Goal: Task Accomplishment & Management: Complete application form

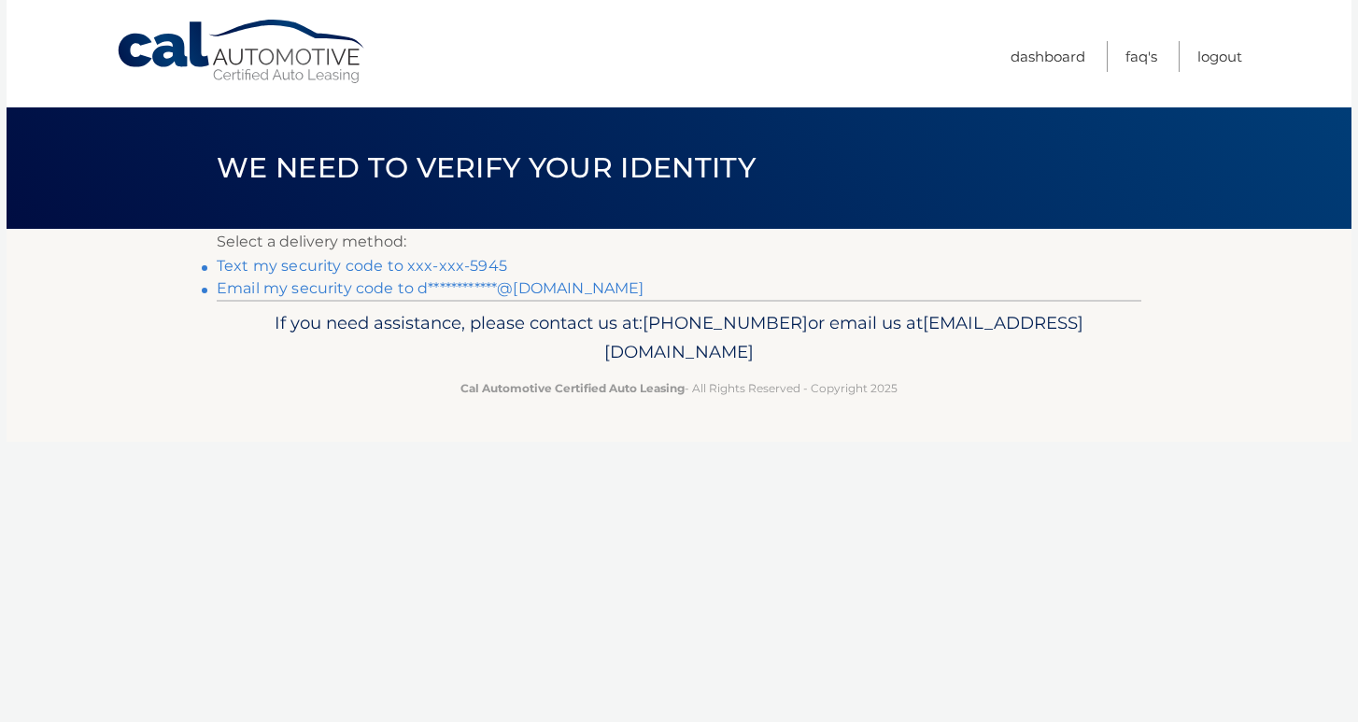
click at [428, 266] on link "Text my security code to xxx-xxx-5945" at bounding box center [362, 266] width 290 height 18
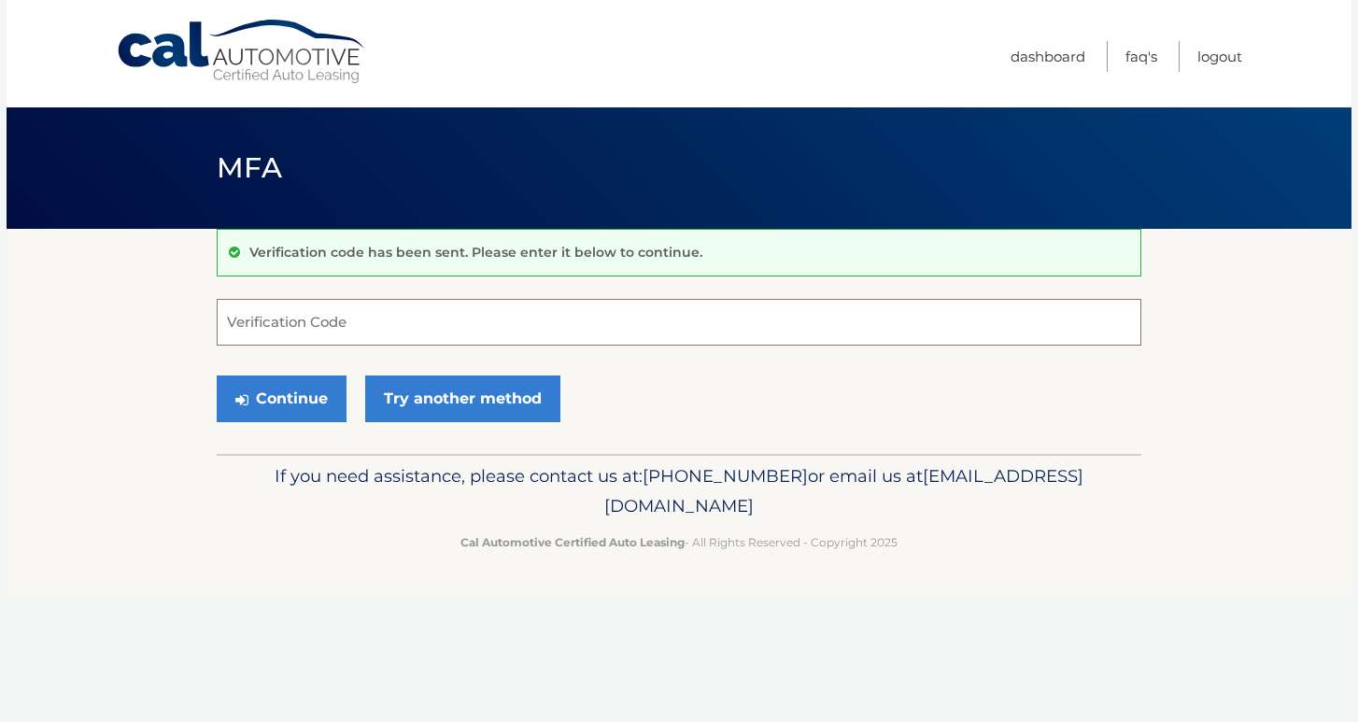
click at [414, 308] on input "Verification Code" at bounding box center [679, 322] width 924 height 47
type input "098166"
click at [291, 396] on button "Continue" at bounding box center [282, 398] width 130 height 47
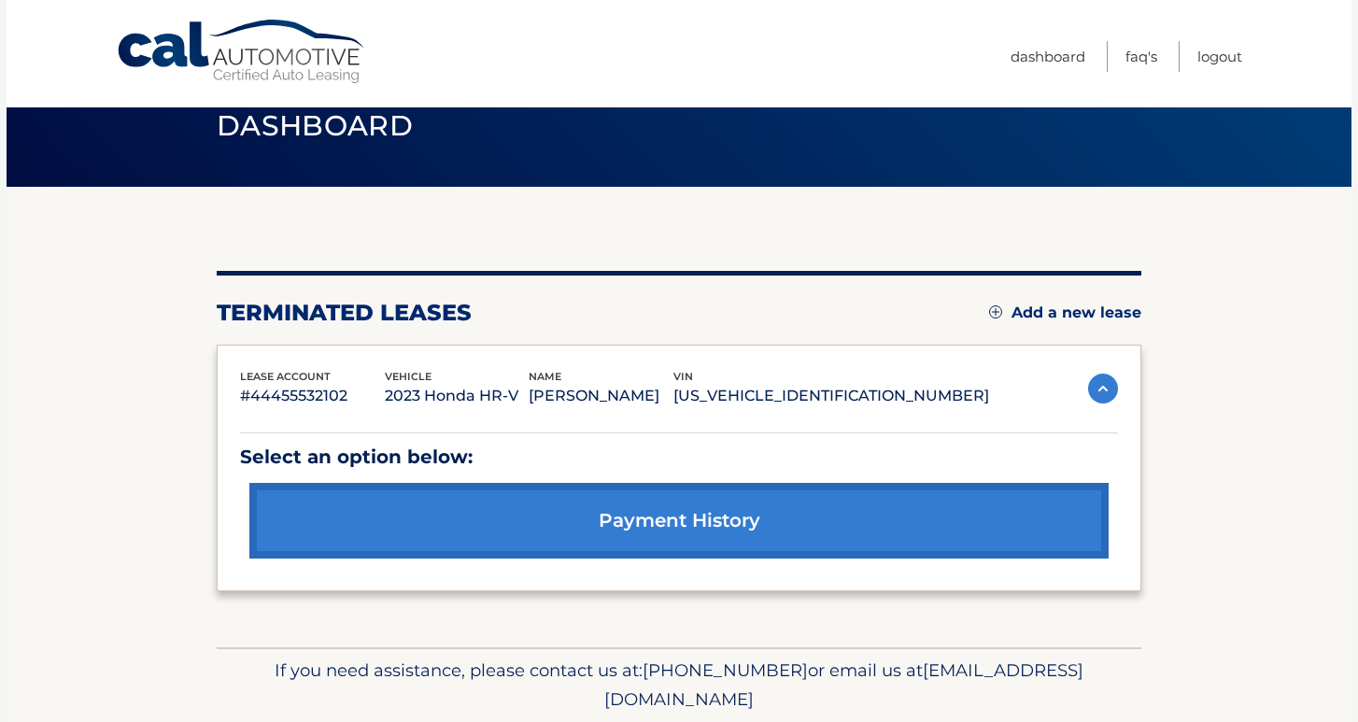
scroll to position [43, 0]
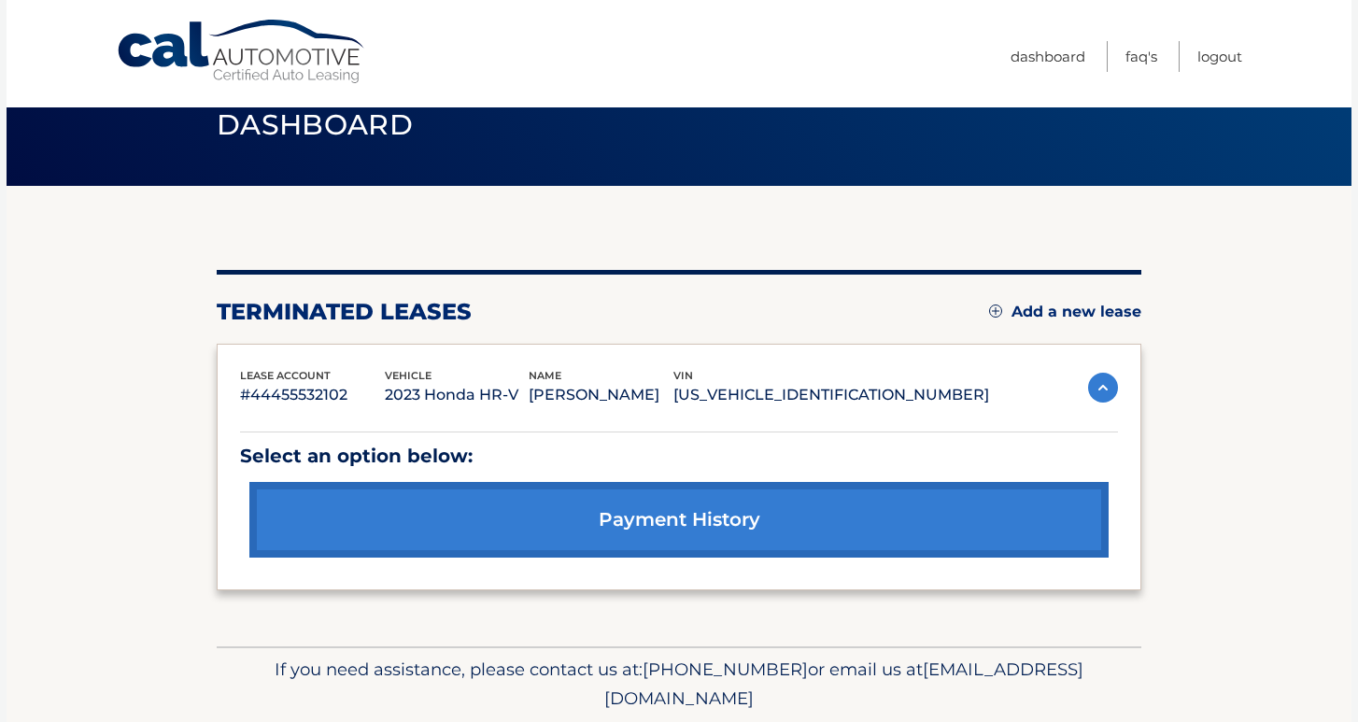
click at [1053, 304] on link "Add a new lease" at bounding box center [1065, 312] width 152 height 19
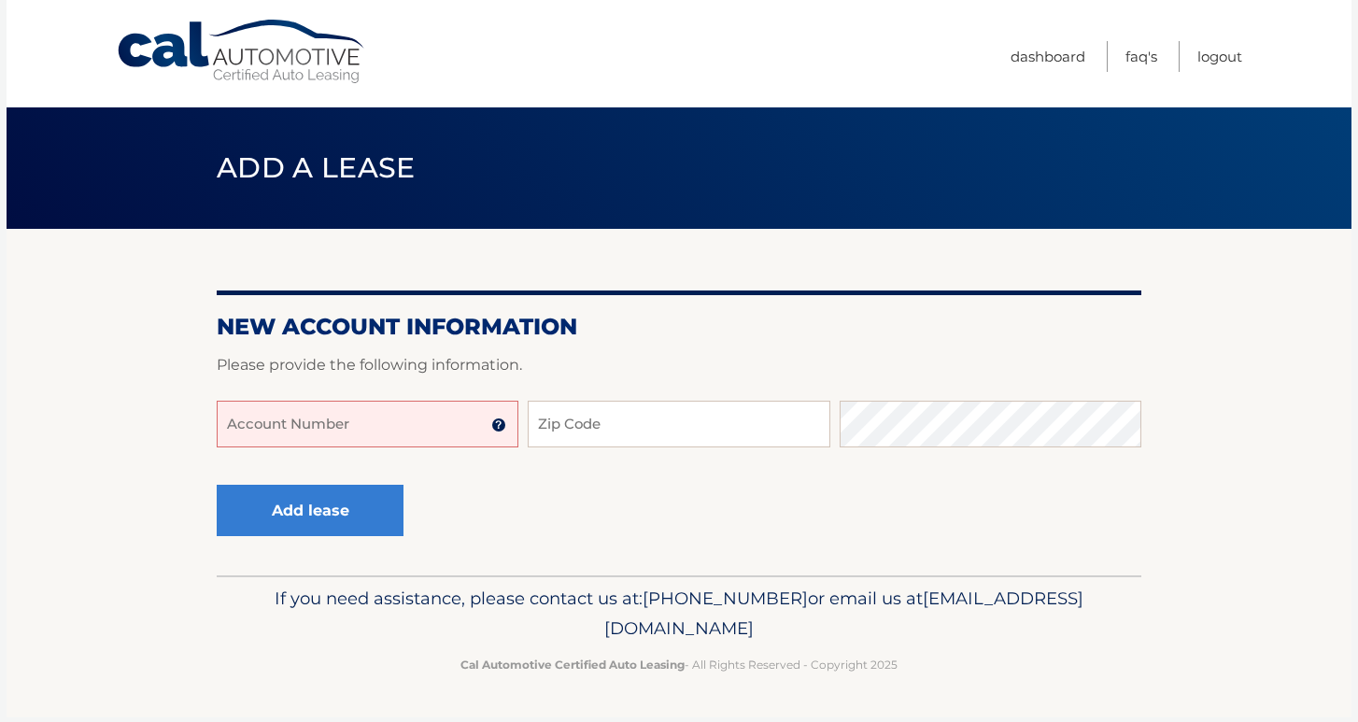
click at [372, 410] on input "Account Number" at bounding box center [368, 424] width 302 height 47
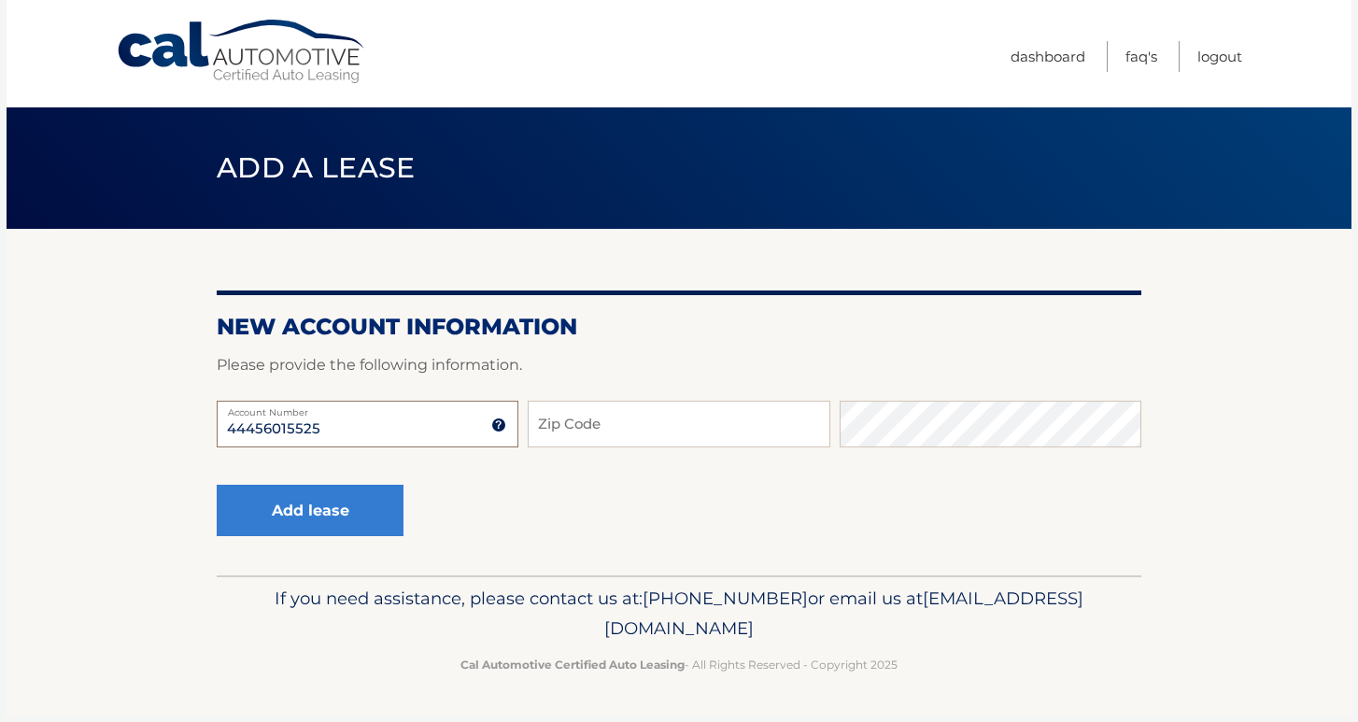
type input "44456015525"
type input "11758"
click at [353, 513] on button "Add lease" at bounding box center [310, 510] width 187 height 51
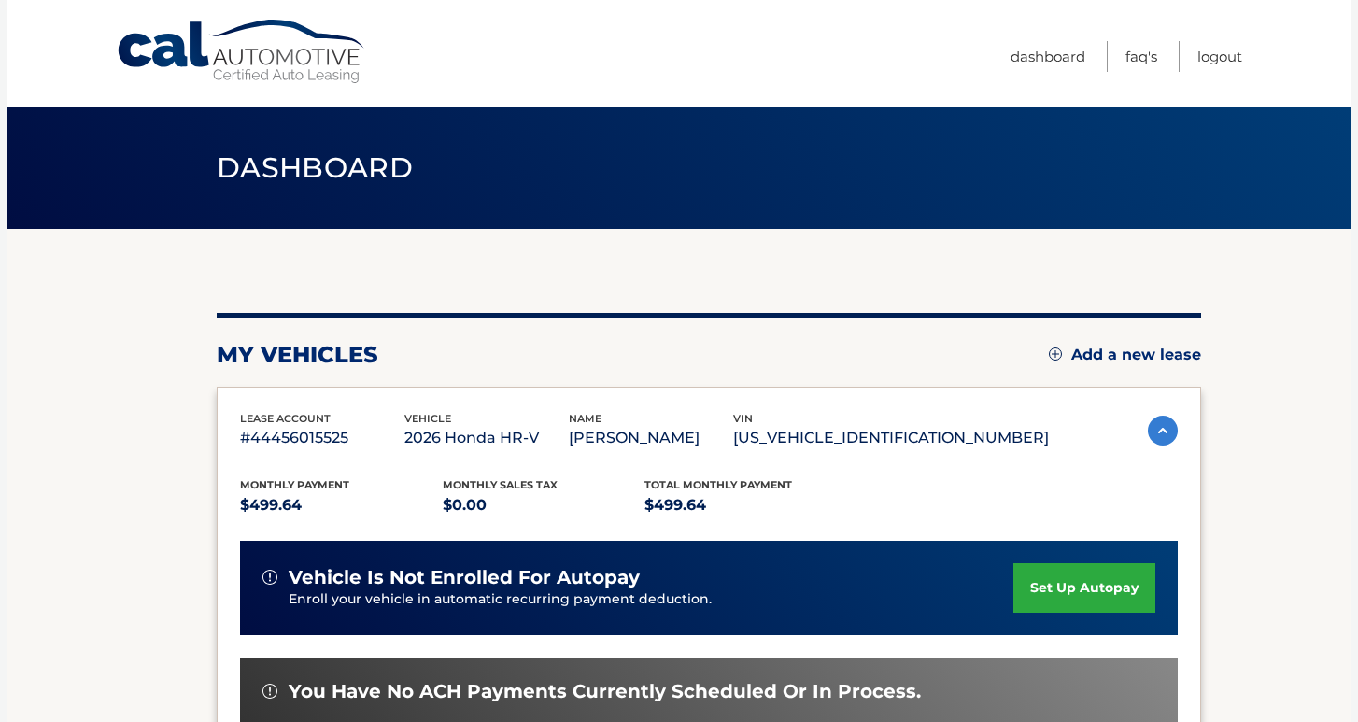
click at [1106, 589] on link "set up autopay" at bounding box center [1084, 587] width 142 height 49
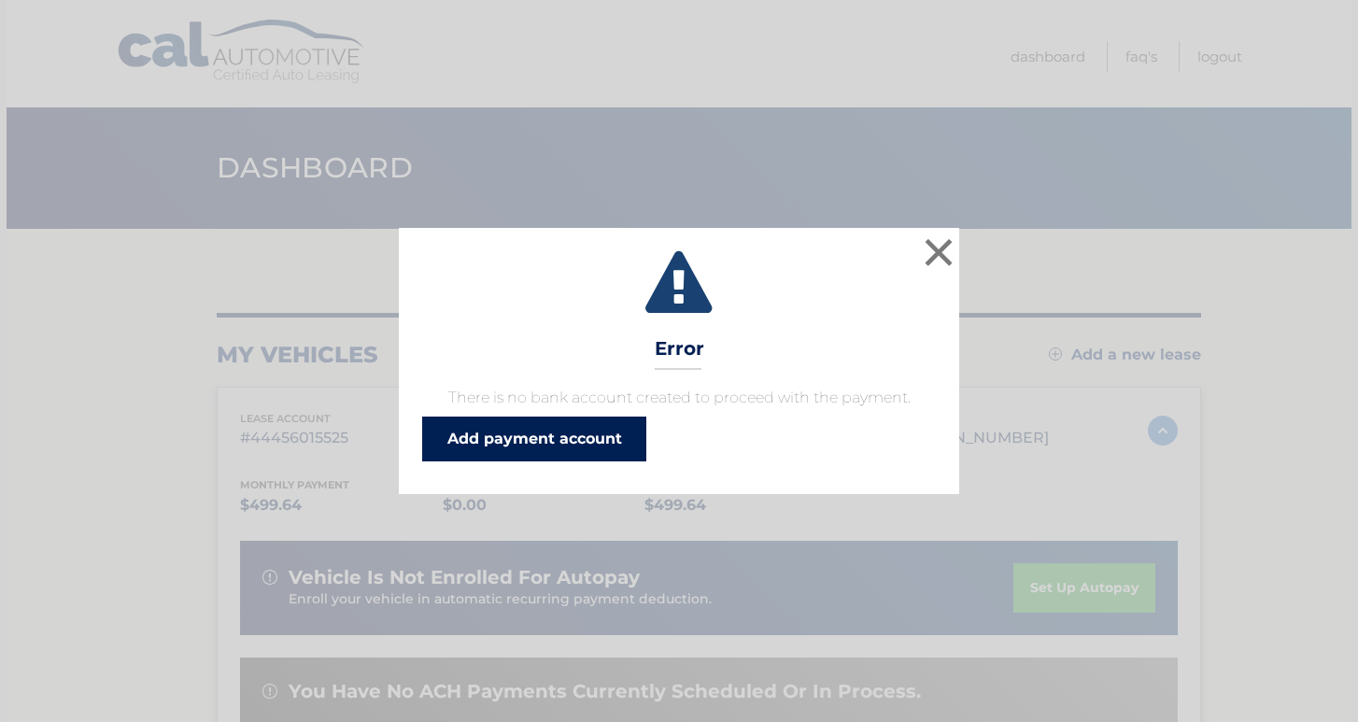
click at [600, 436] on link "Add payment account" at bounding box center [534, 438] width 224 height 45
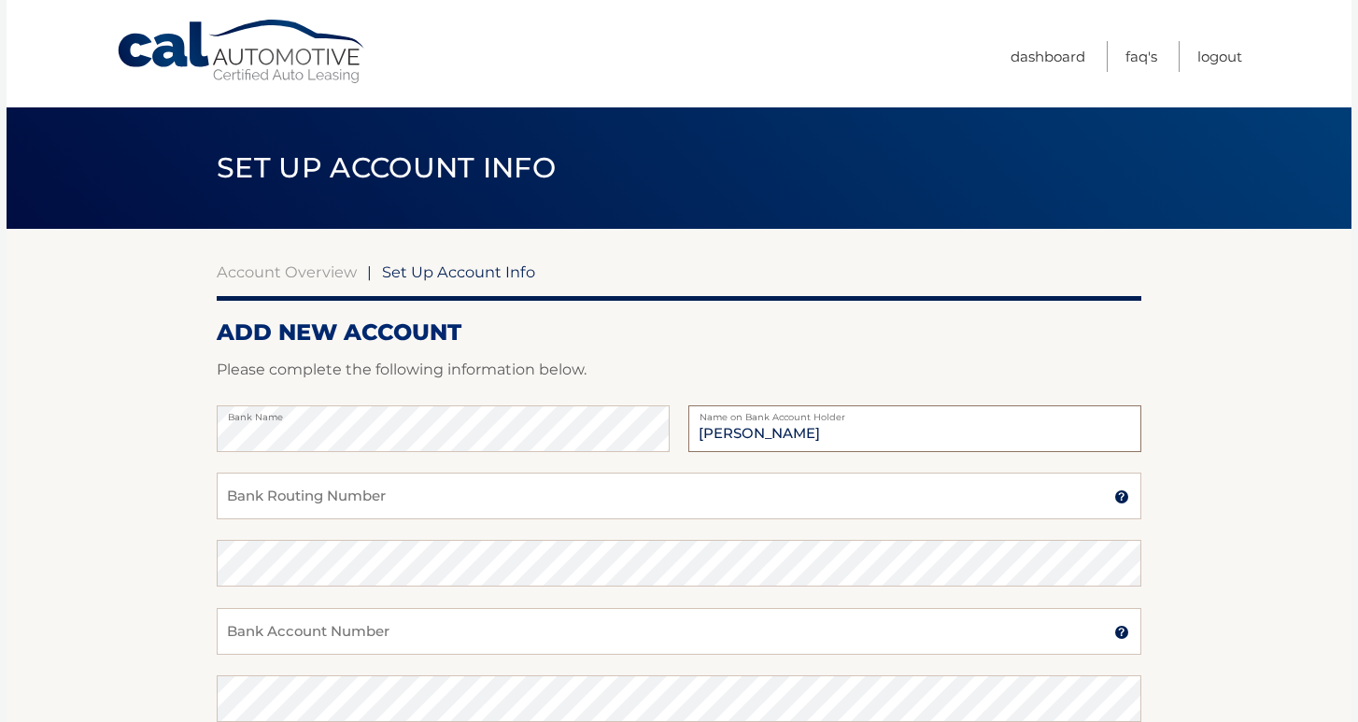
type input "[PERSON_NAME]"
click at [388, 495] on input "Bank Routing Number" at bounding box center [679, 496] width 924 height 47
type input "021000021"
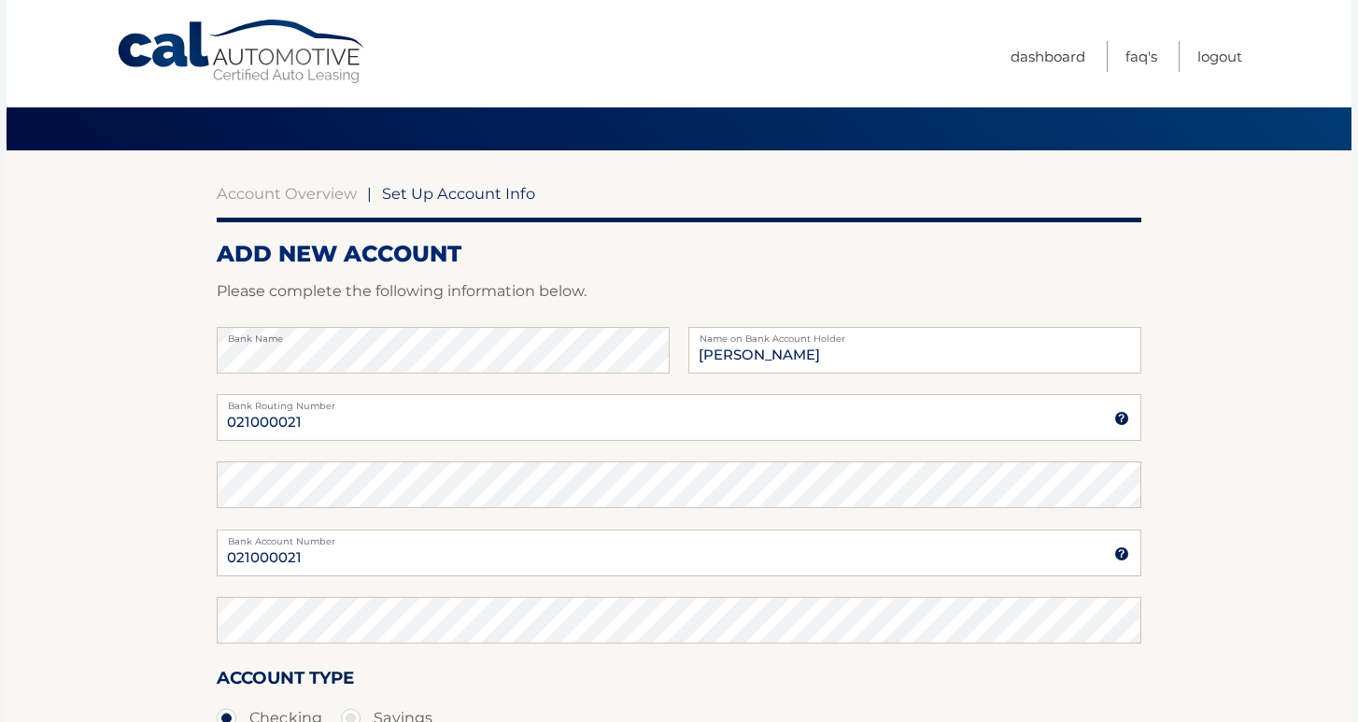
scroll to position [219, 0]
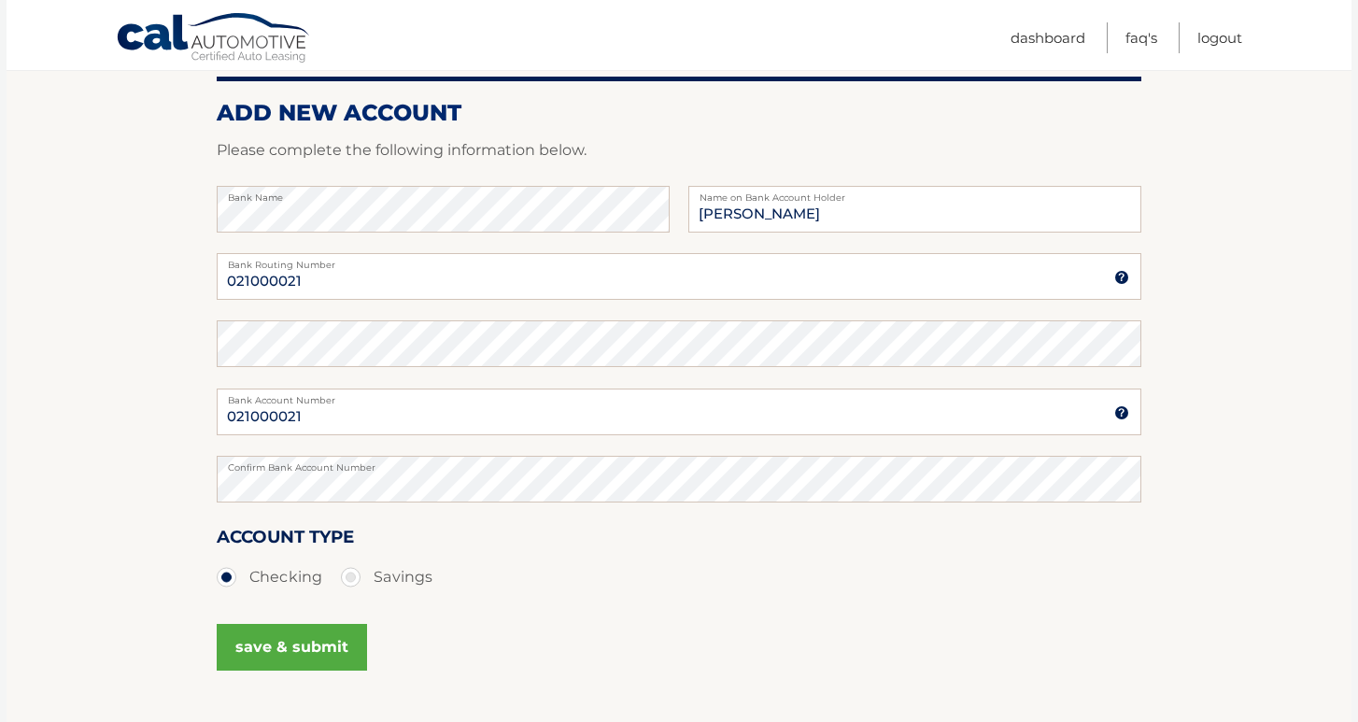
click at [337, 633] on button "save & submit" at bounding box center [292, 647] width 150 height 47
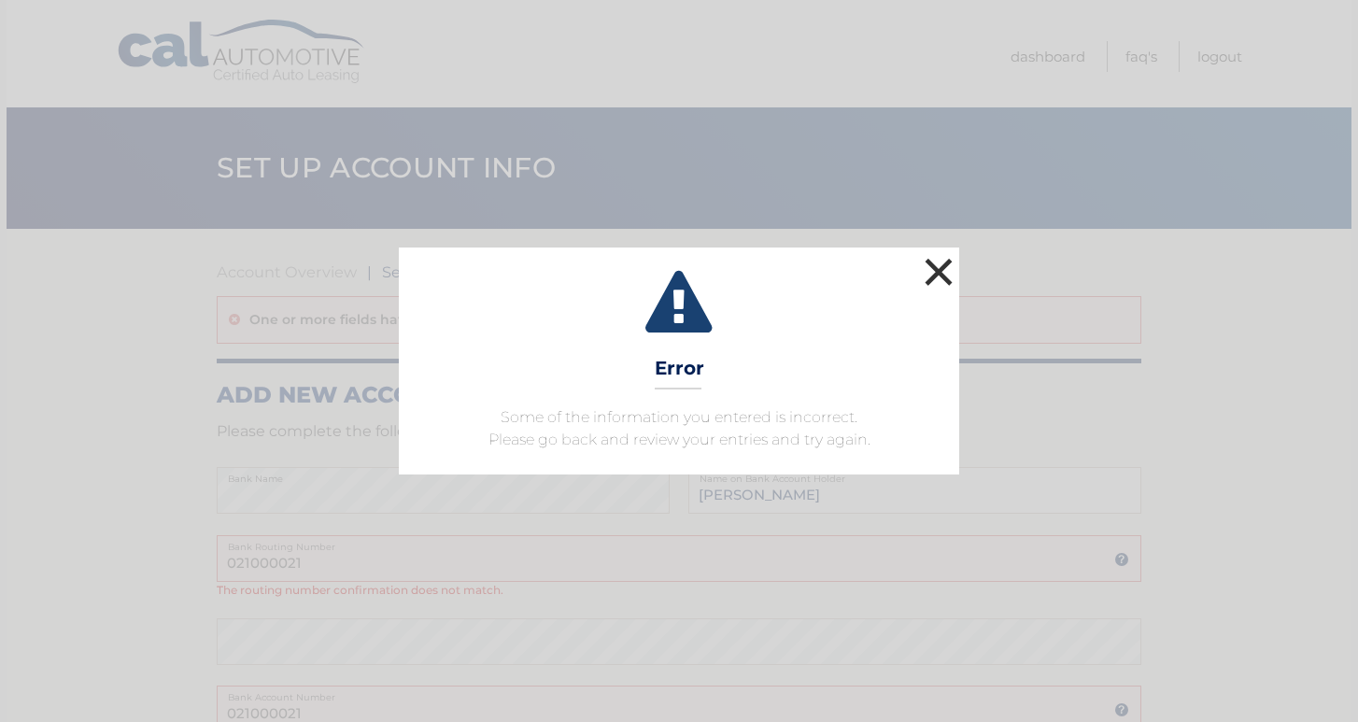
click at [940, 275] on button "×" at bounding box center [938, 271] width 37 height 37
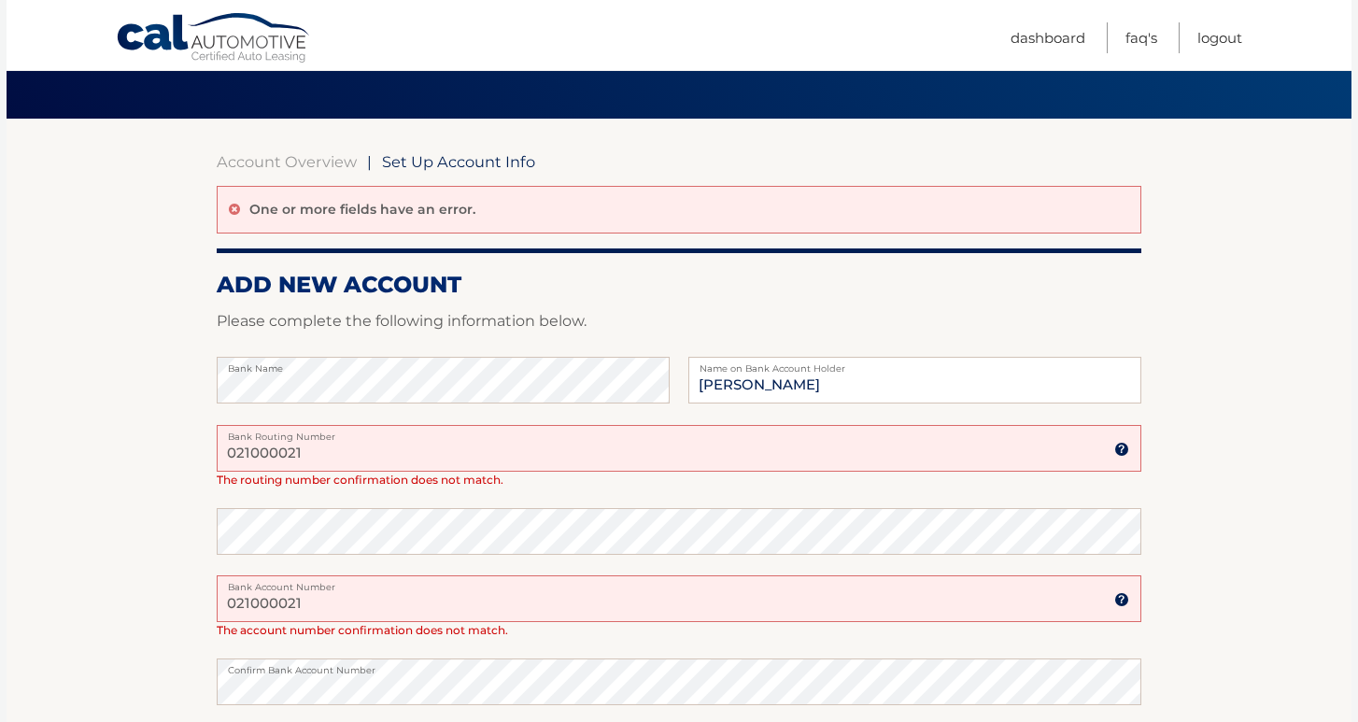
scroll to position [115, 0]
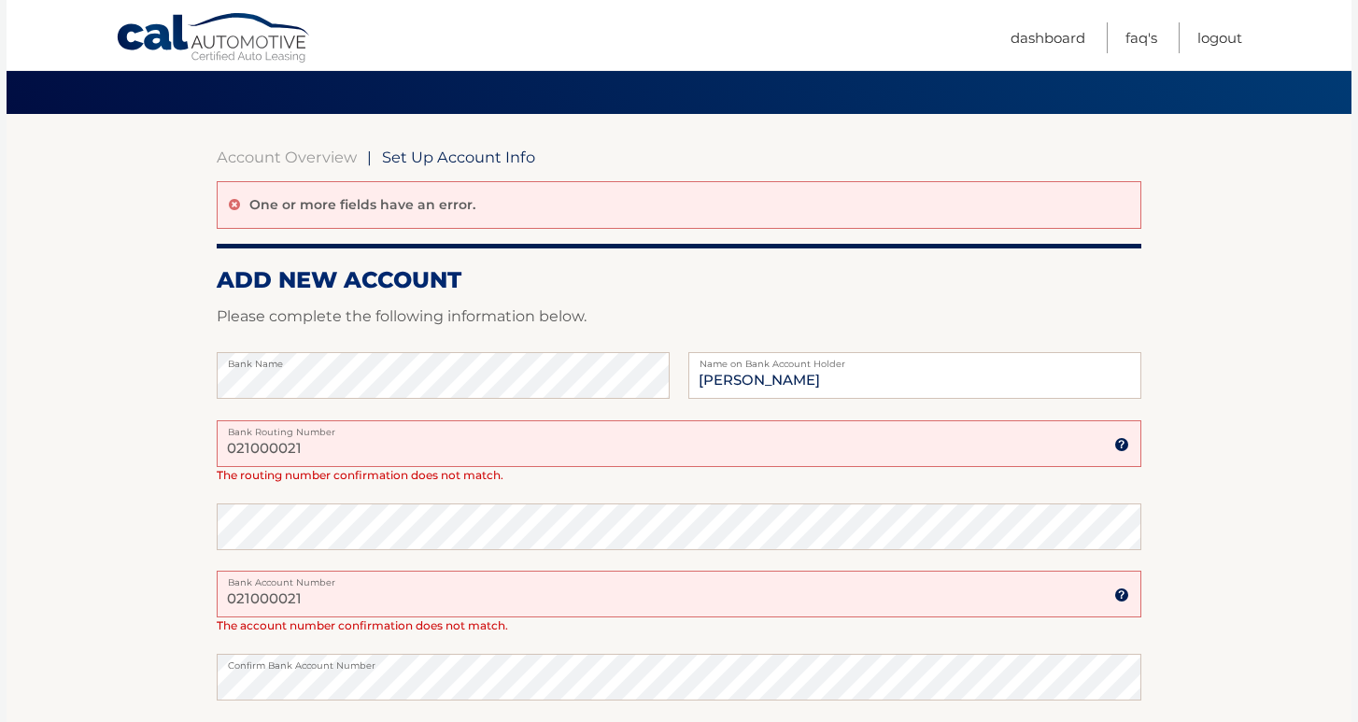
click at [335, 443] on input "021000021" at bounding box center [679, 443] width 924 height 47
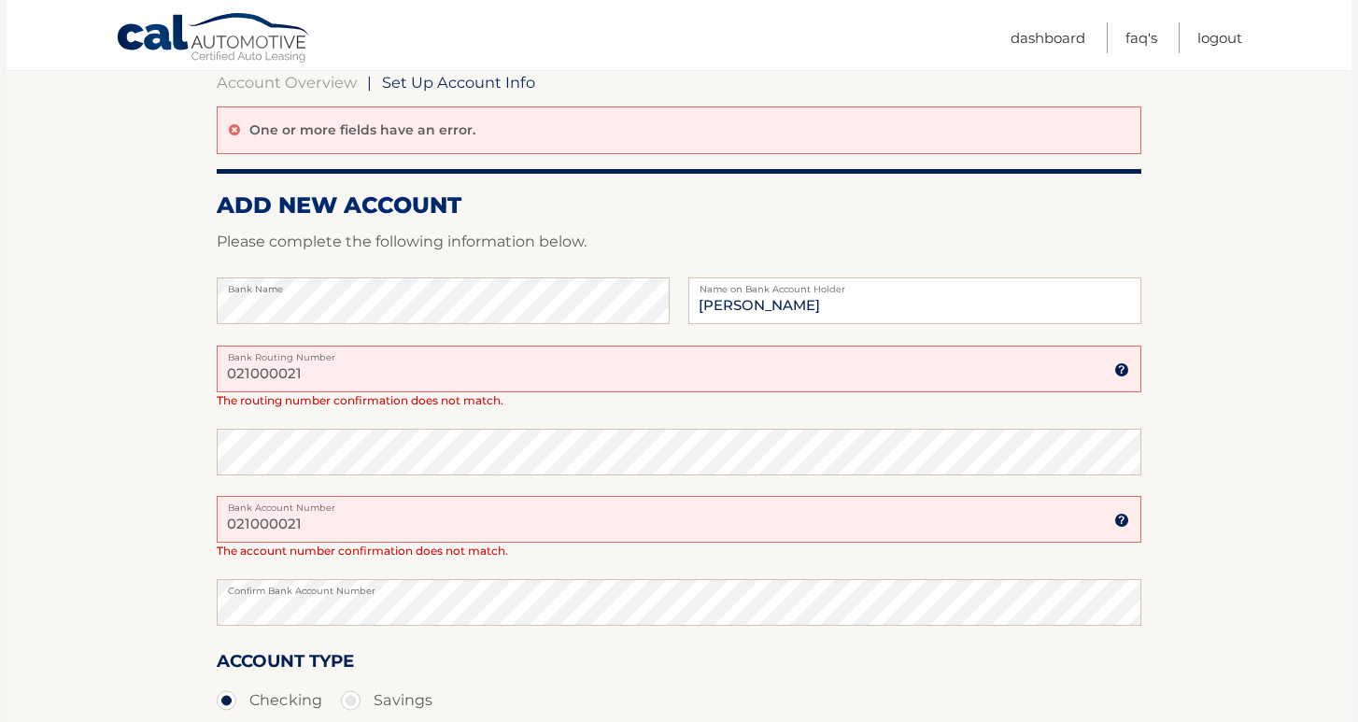
scroll to position [191, 0]
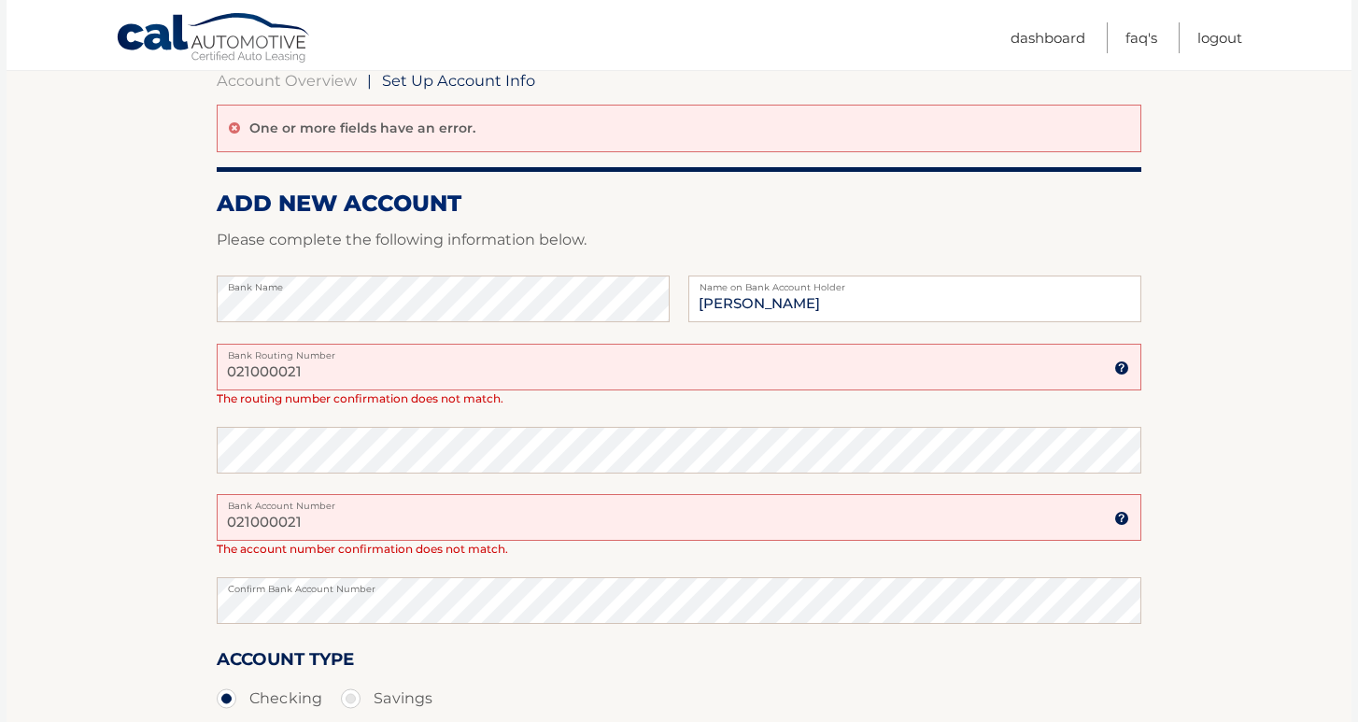
type input "021000021"
click at [338, 515] on input "021000021" at bounding box center [679, 517] width 924 height 47
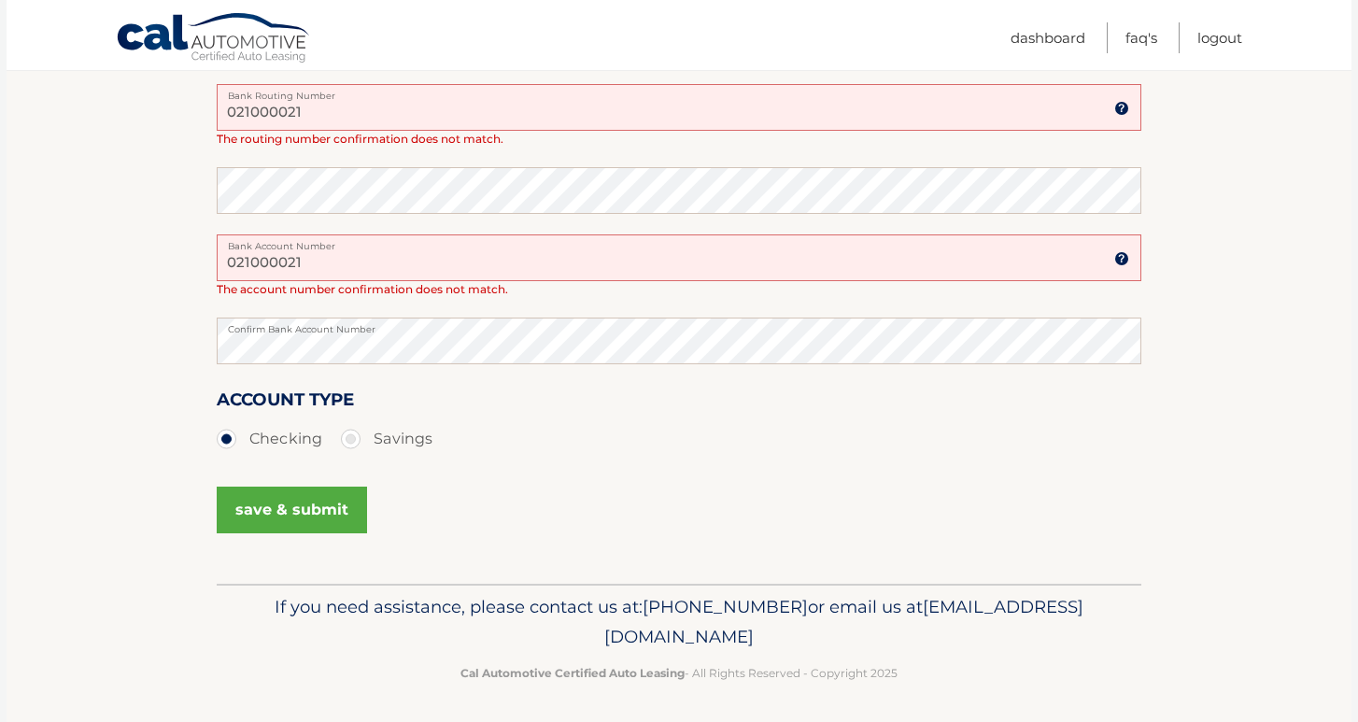
type input "021000021"
click at [300, 523] on button "save & submit" at bounding box center [292, 510] width 150 height 47
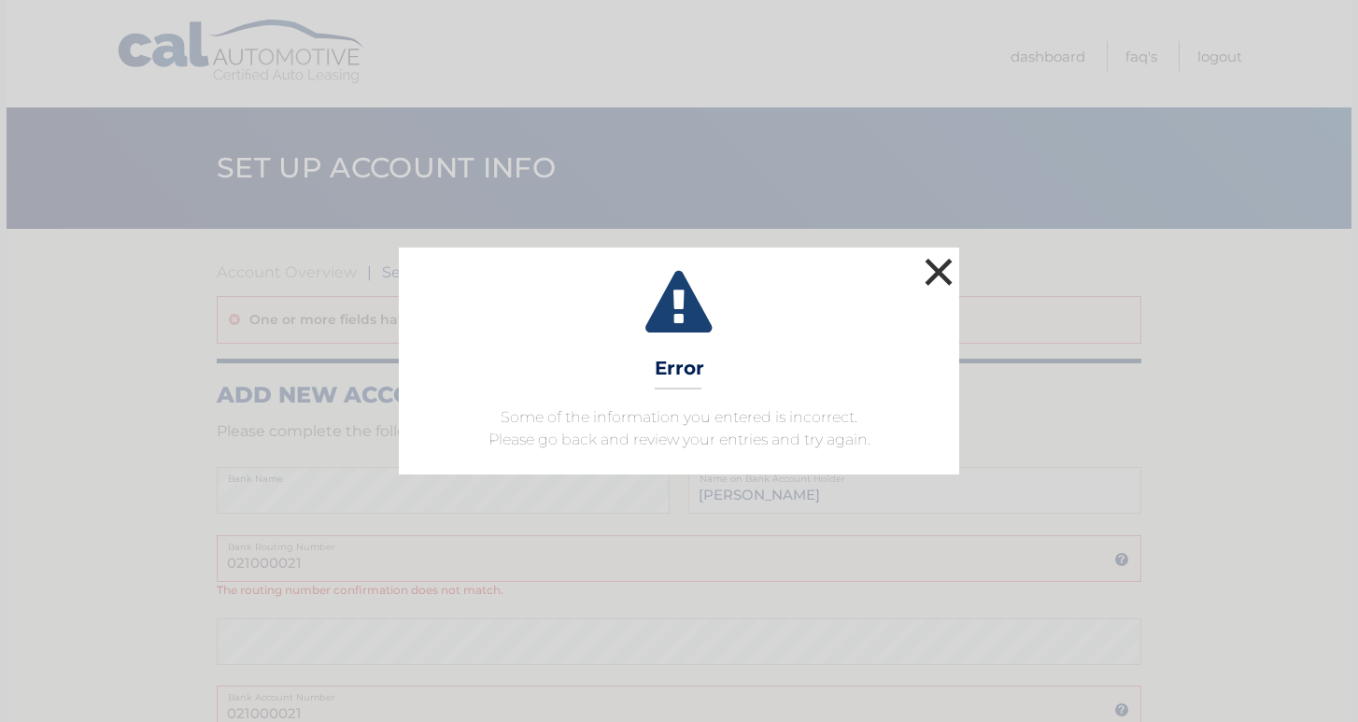
click at [948, 276] on button "×" at bounding box center [938, 271] width 37 height 37
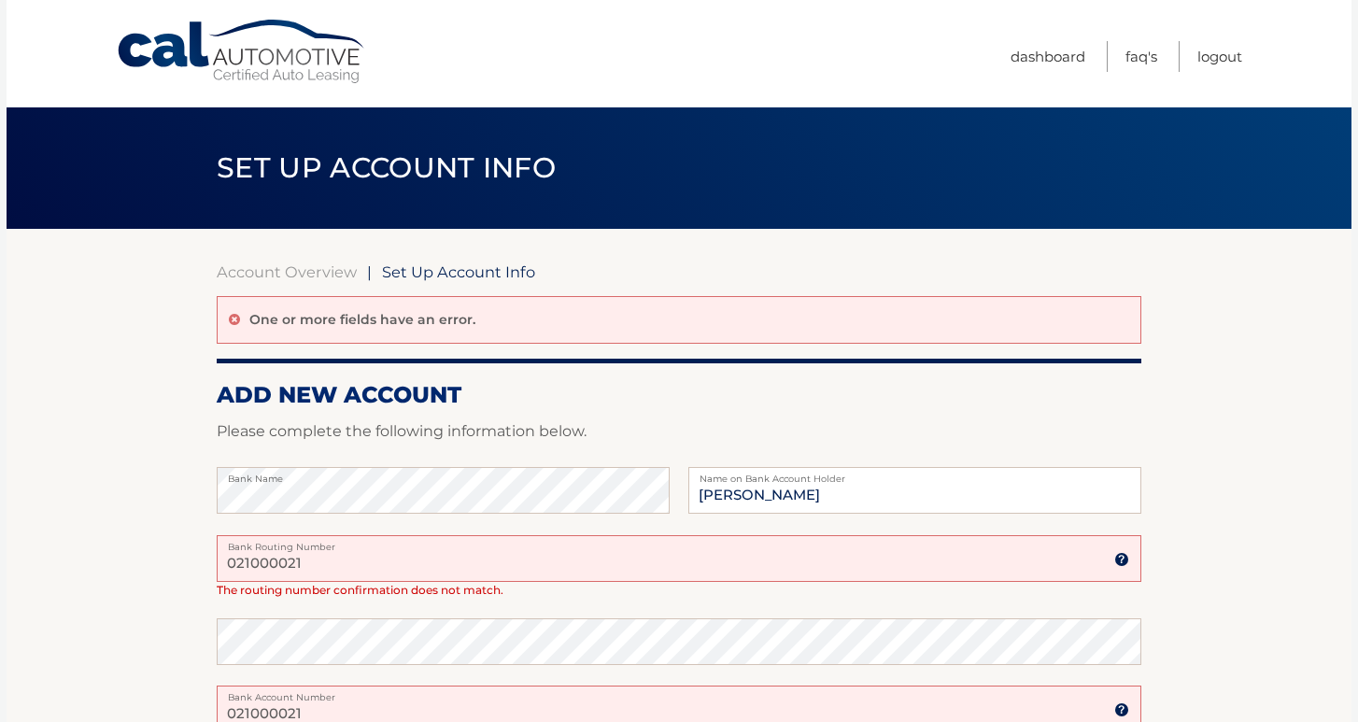
click at [1124, 552] on img at bounding box center [1121, 559] width 15 height 15
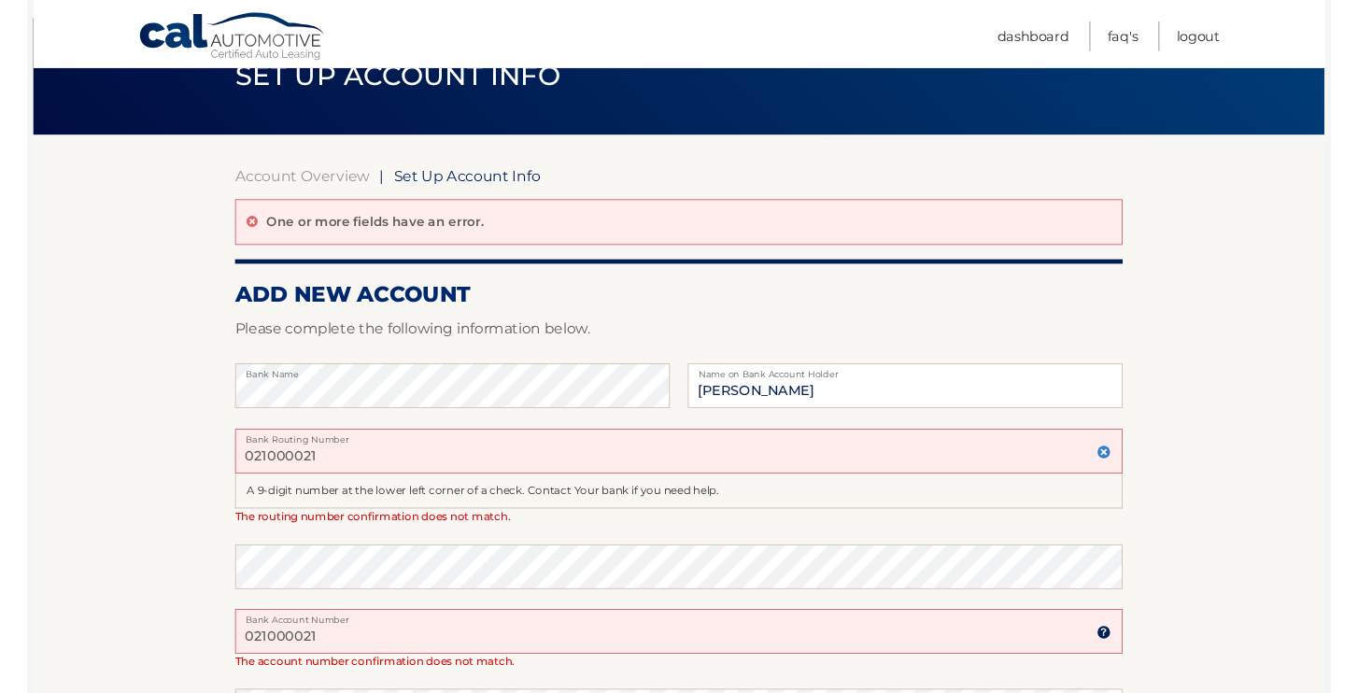
scroll to position [97, 0]
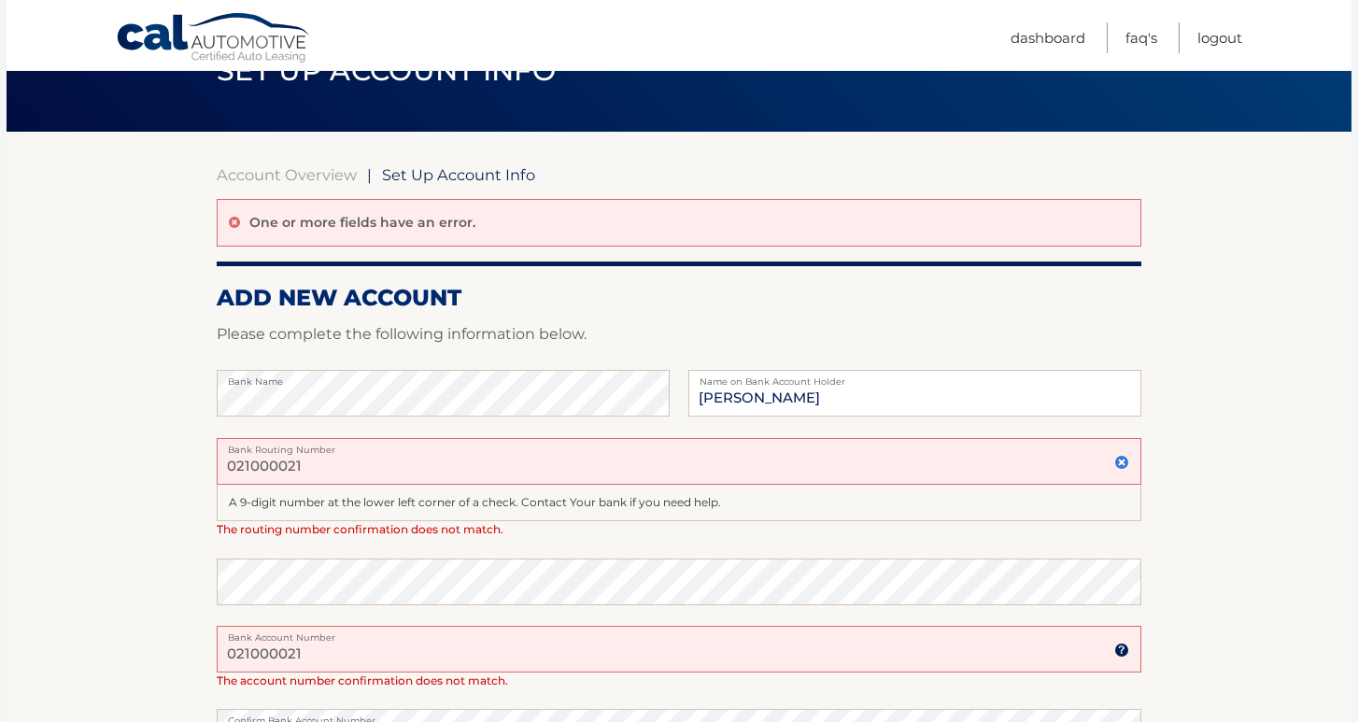
click at [242, 461] on input "021000021" at bounding box center [679, 461] width 924 height 47
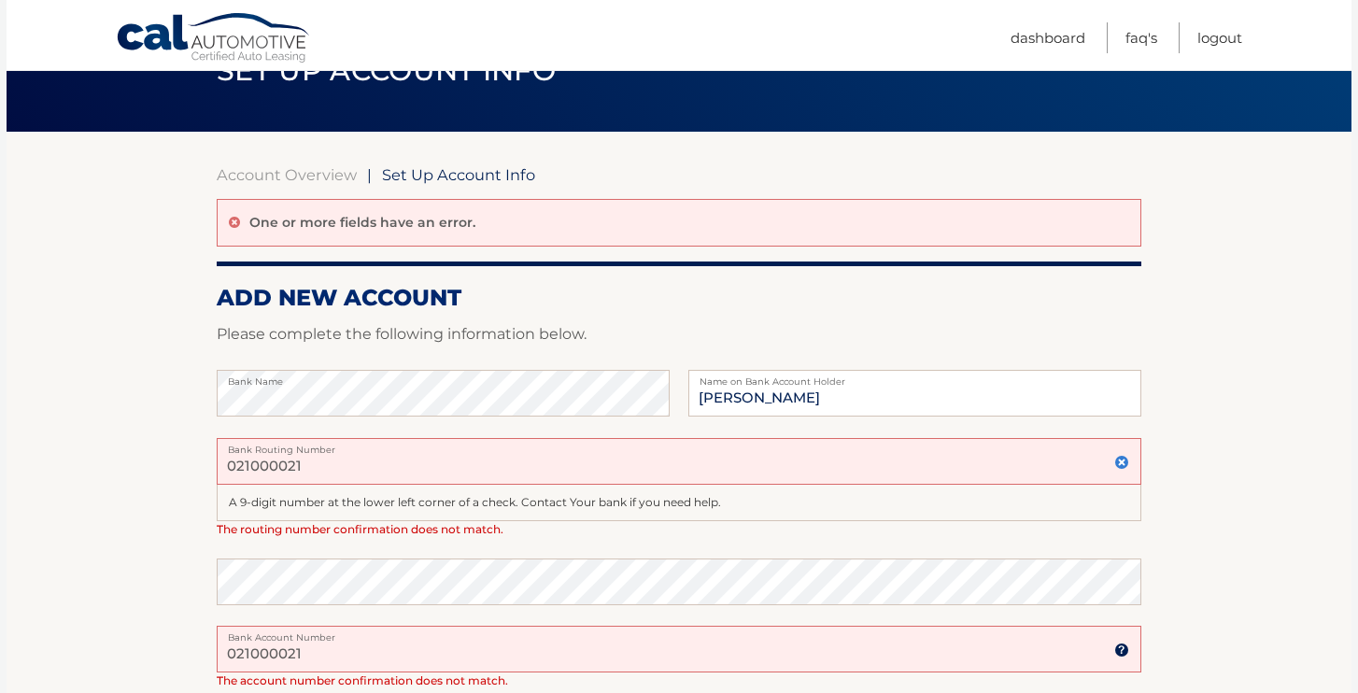
paste input "text"
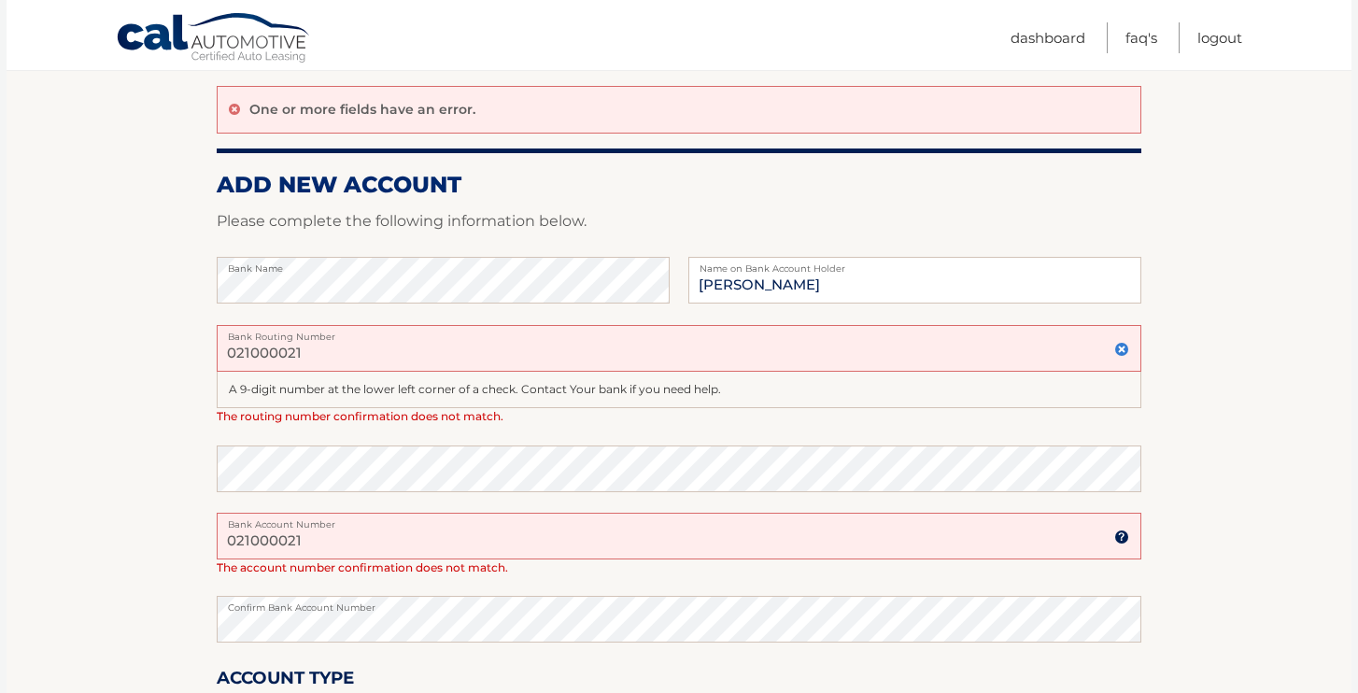
scroll to position [223, 0]
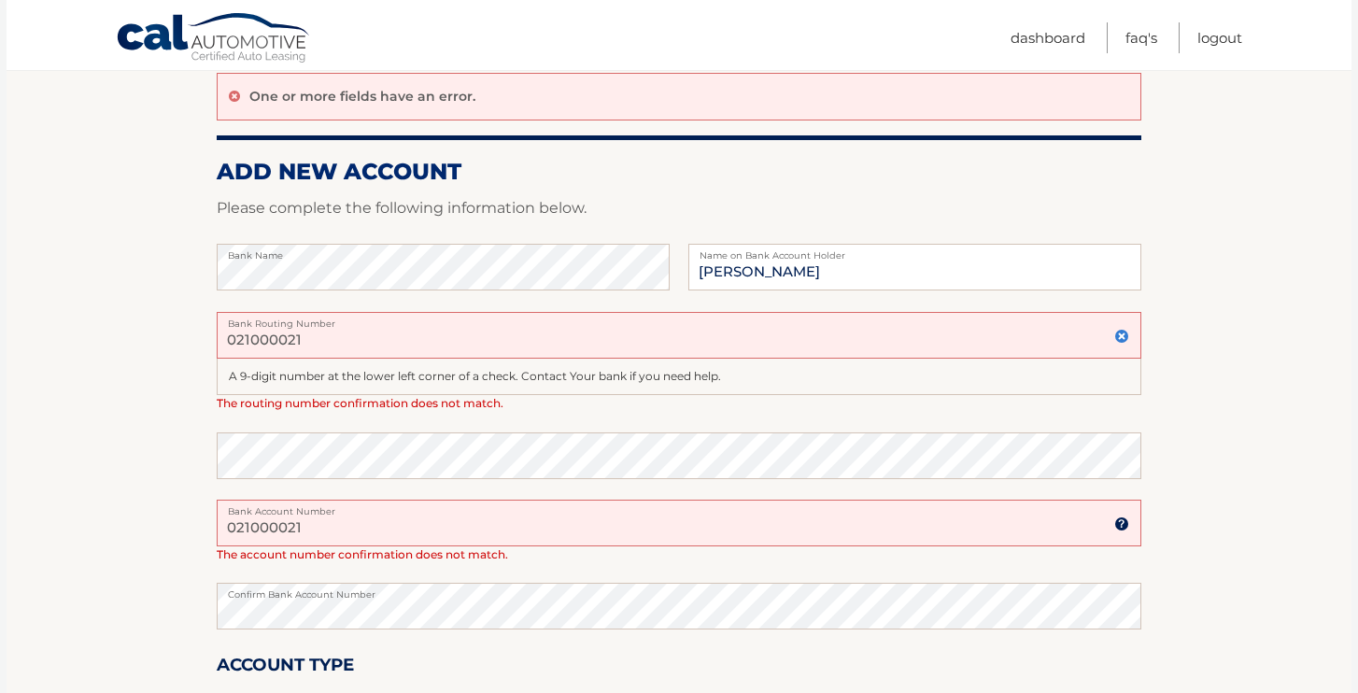
type input "021000021"
drag, startPoint x: 311, startPoint y: 523, endPoint x: 33, endPoint y: 500, distance: 279.3
click at [33, 500] on section "Account Overview | Set Up Account Info One or more fields have an error. ADD NE…" at bounding box center [679, 427] width 1345 height 843
paste input "text"
type input "021000021"
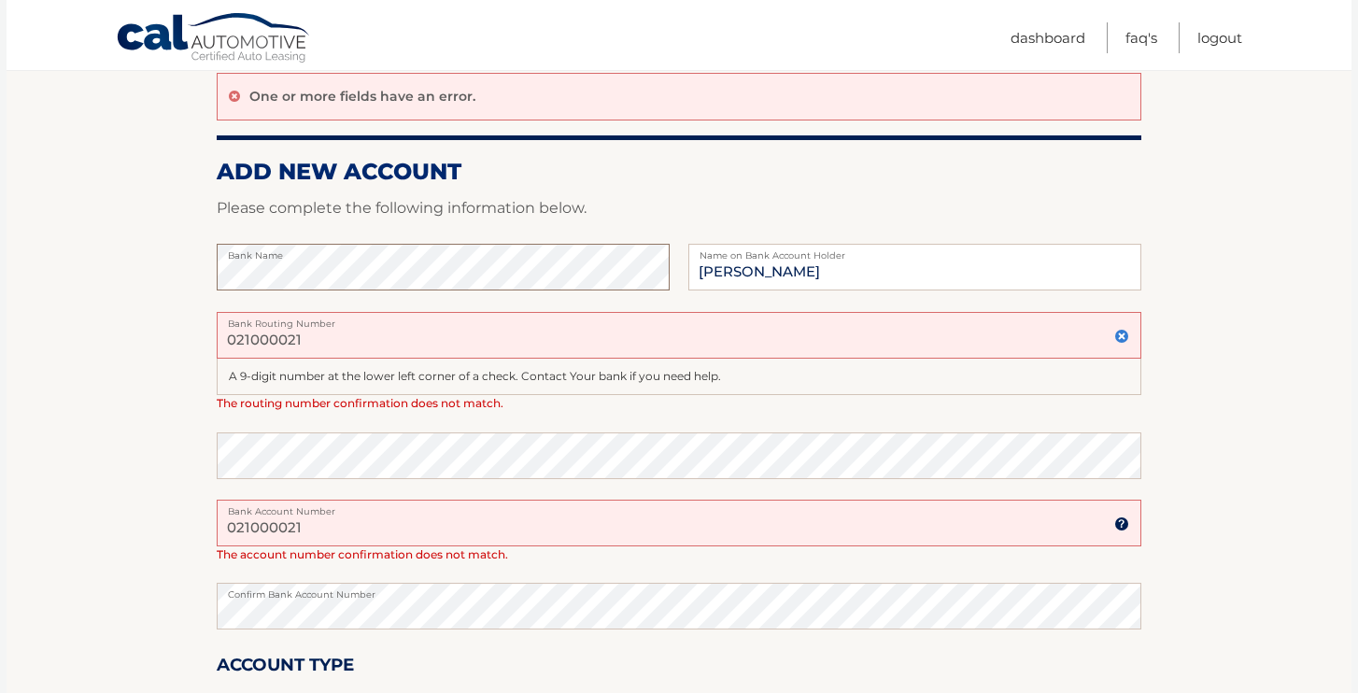
click at [114, 253] on section "Account Overview | Set Up Account Info One or more fields have an error. ADD NE…" at bounding box center [679, 427] width 1345 height 843
click at [745, 199] on p "Please complete the following information below." at bounding box center [679, 208] width 924 height 26
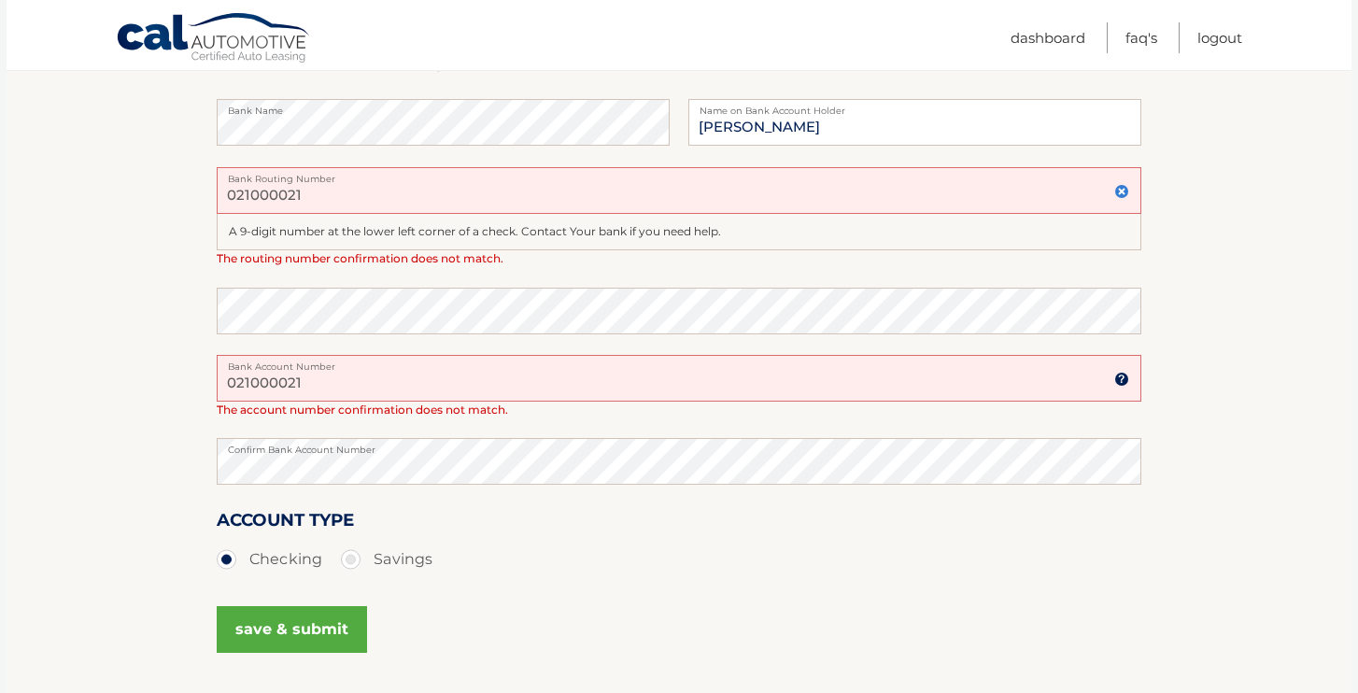
scroll to position [380, 0]
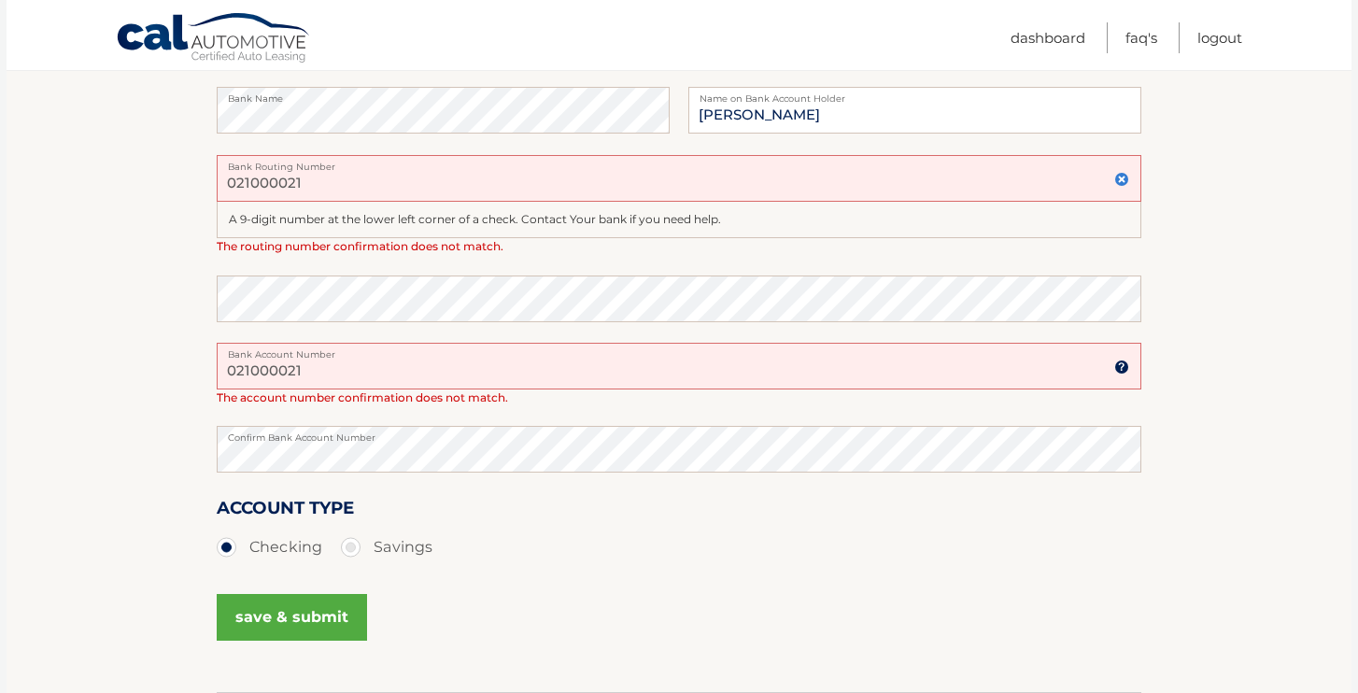
click at [348, 546] on label "Savings" at bounding box center [387, 547] width 92 height 37
click at [348, 546] on input "Savings" at bounding box center [357, 544] width 19 height 30
radio input "true"
click at [292, 614] on button "save & submit" at bounding box center [292, 617] width 150 height 47
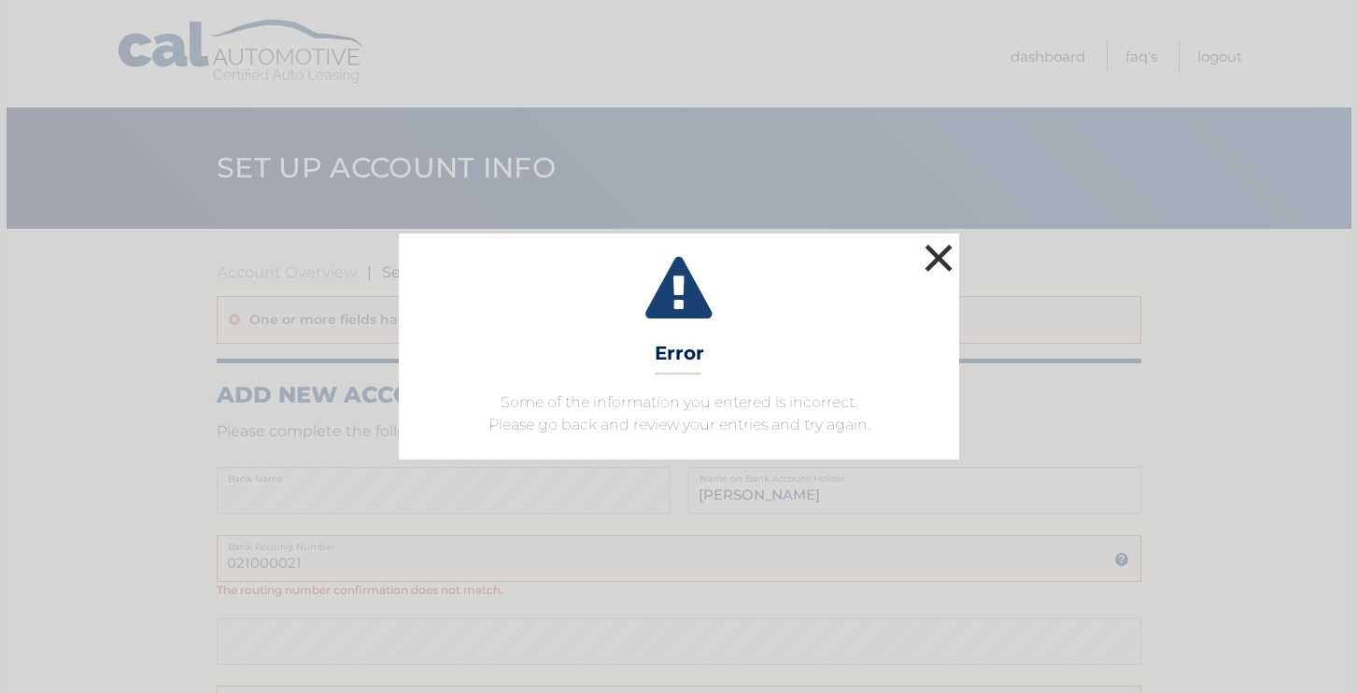
click at [950, 250] on button "×" at bounding box center [938, 257] width 37 height 37
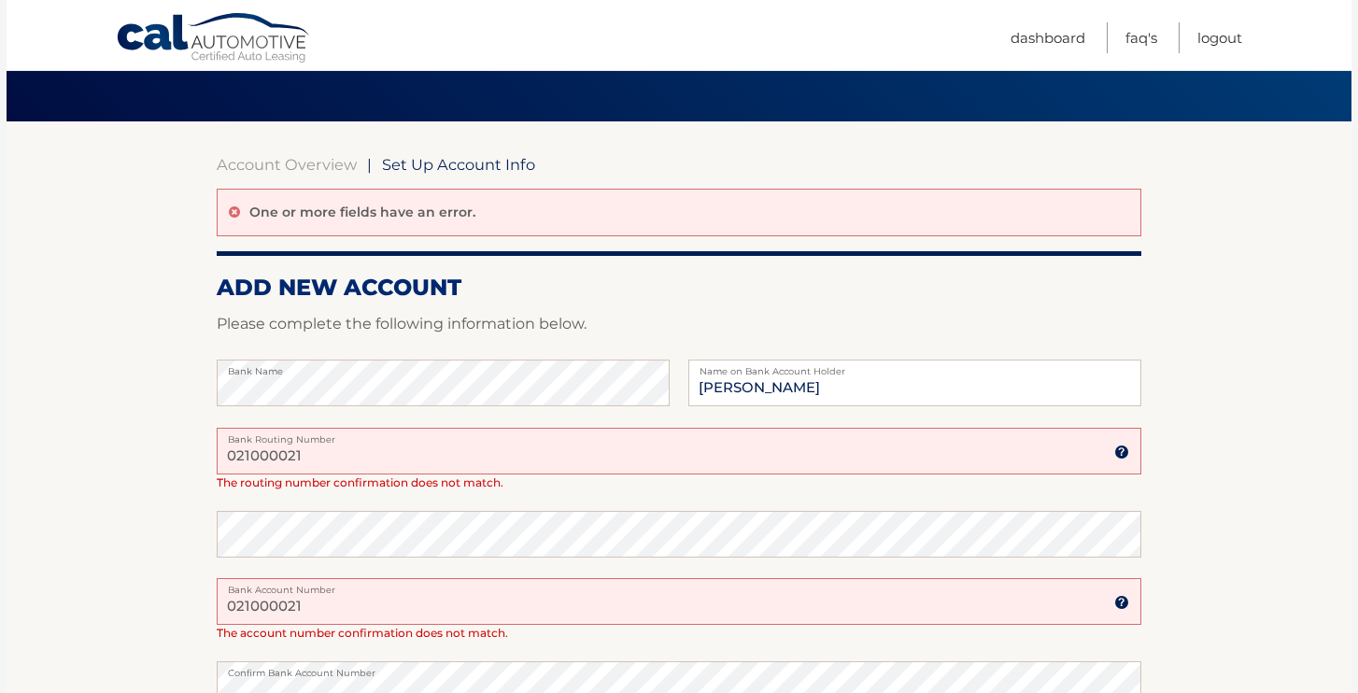
scroll to position [184, 0]
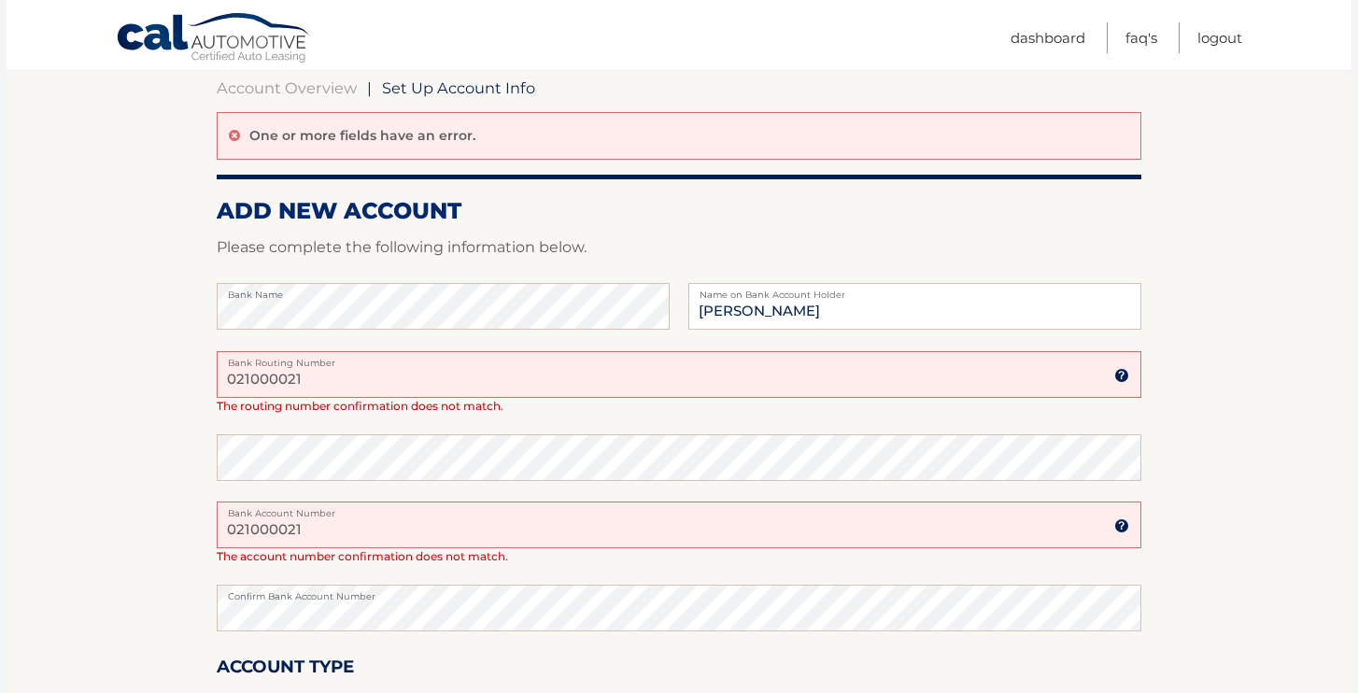
click at [372, 358] on label "Bank Routing Number" at bounding box center [679, 358] width 924 height 15
click at [372, 358] on input "021000021" at bounding box center [679, 374] width 924 height 47
drag, startPoint x: 342, startPoint y: 520, endPoint x: 103, endPoint y: 531, distance: 239.3
click at [103, 531] on section "Account Overview | Set Up Account Info One or more fields have an error. ADD NE…" at bounding box center [679, 448] width 1345 height 806
click at [266, 364] on input "Bank Routing Number" at bounding box center [679, 374] width 924 height 47
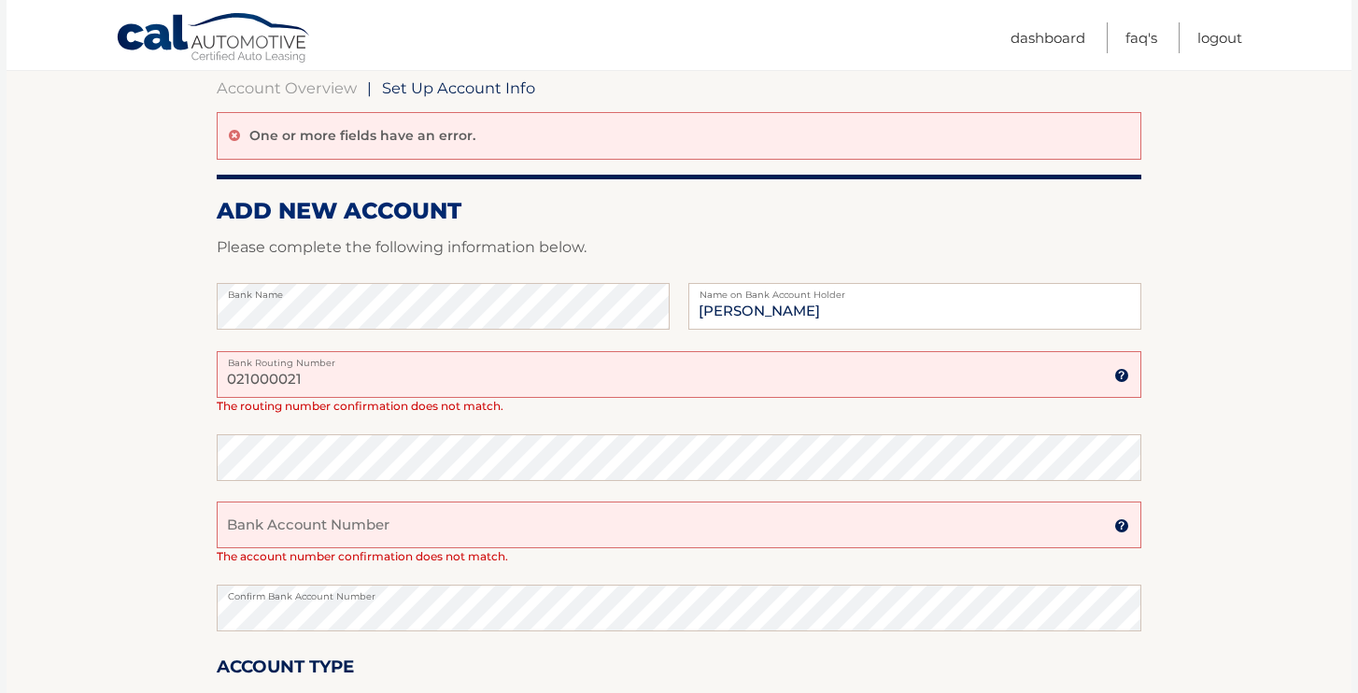
type input "021000021"
click at [417, 525] on input "Bank Account Number" at bounding box center [679, 524] width 924 height 47
type input "665508631"
click at [82, 515] on section "Account Overview | Set Up Account Info One or more fields have an error. ADD NE…" at bounding box center [679, 448] width 1345 height 806
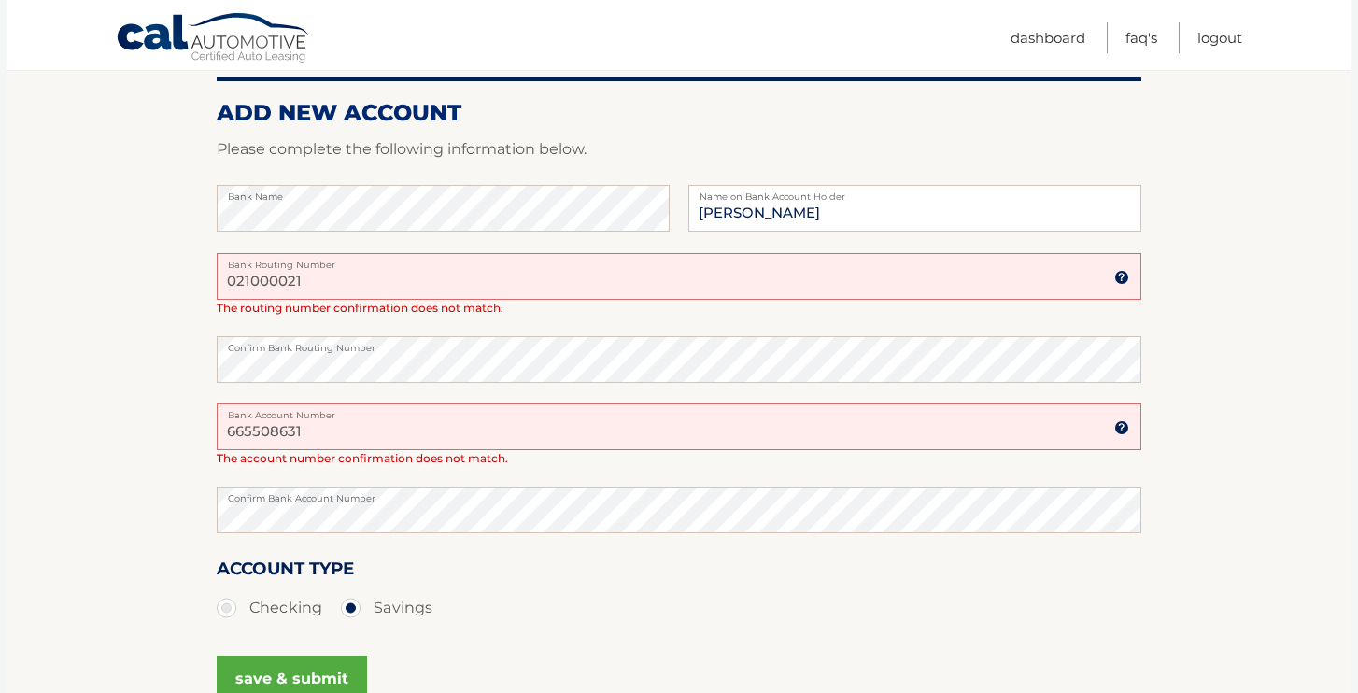
scroll to position [339, 0]
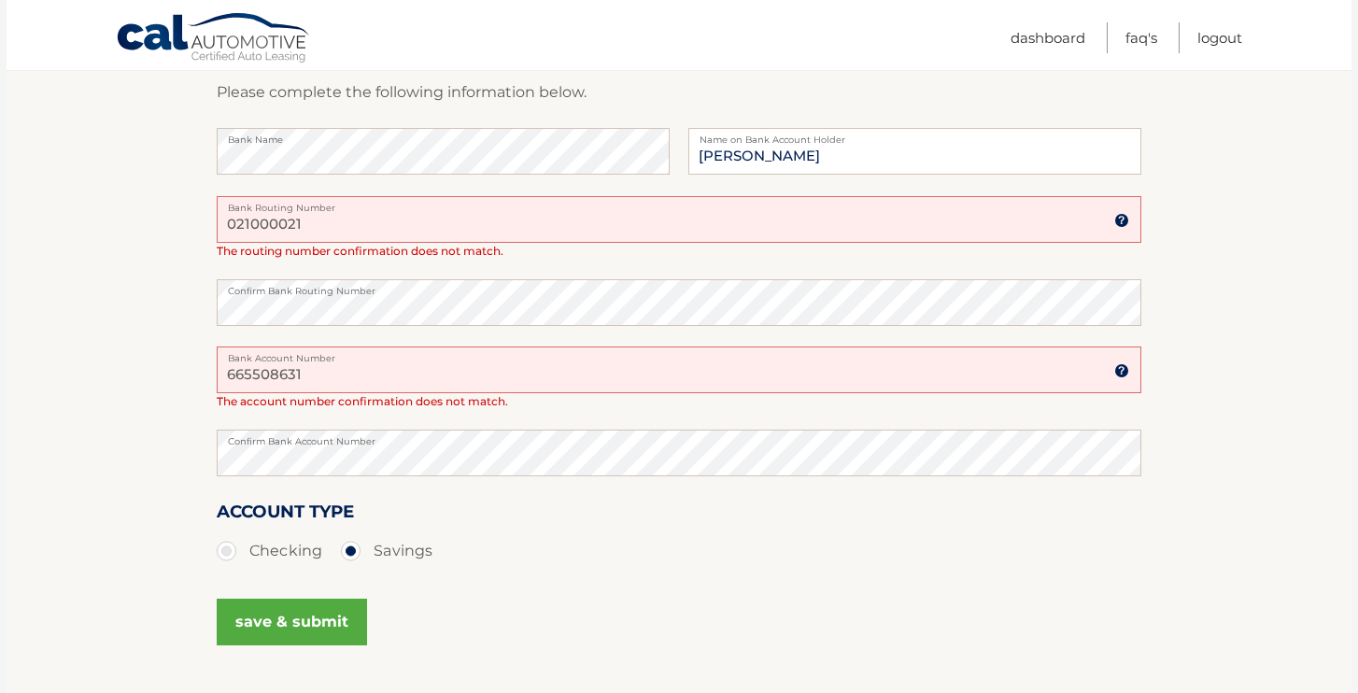
click at [284, 539] on label "Checking" at bounding box center [270, 550] width 106 height 37
click at [243, 539] on input "Checking" at bounding box center [233, 547] width 19 height 30
radio input "true"
click at [250, 621] on button "save & submit" at bounding box center [292, 622] width 150 height 47
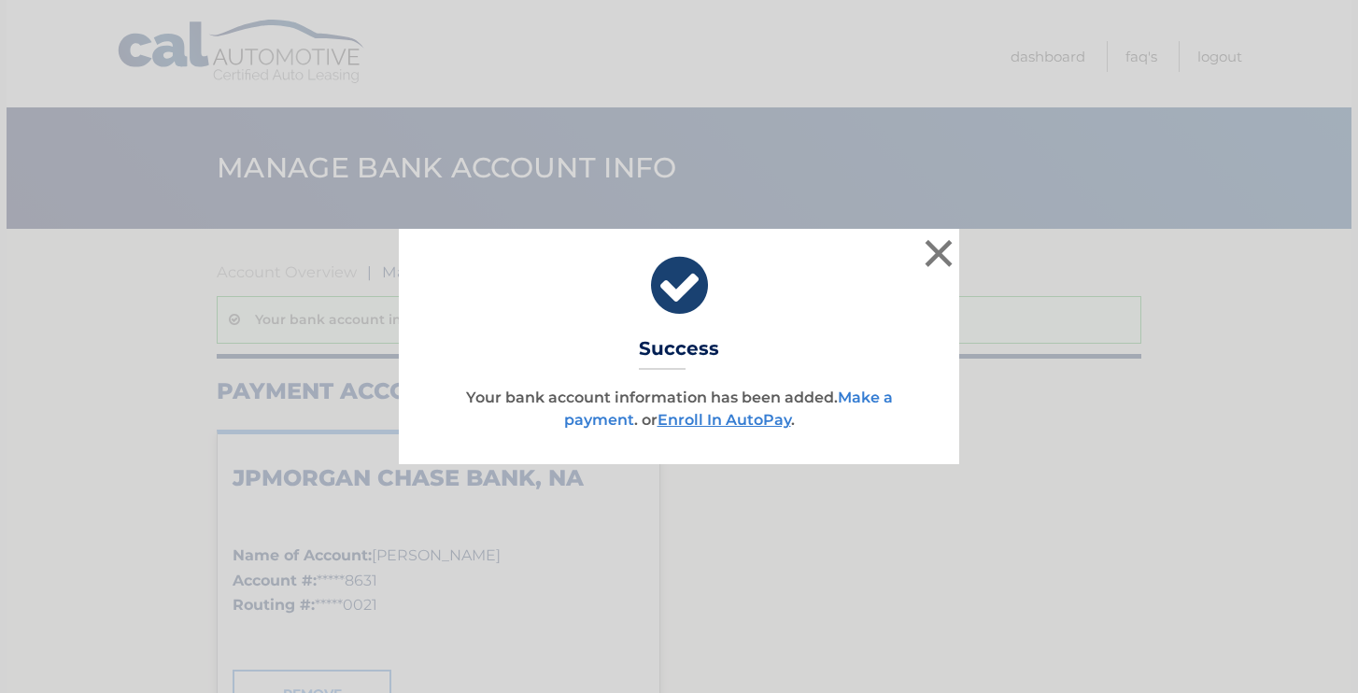
click at [872, 399] on link "Make a payment" at bounding box center [728, 408] width 329 height 40
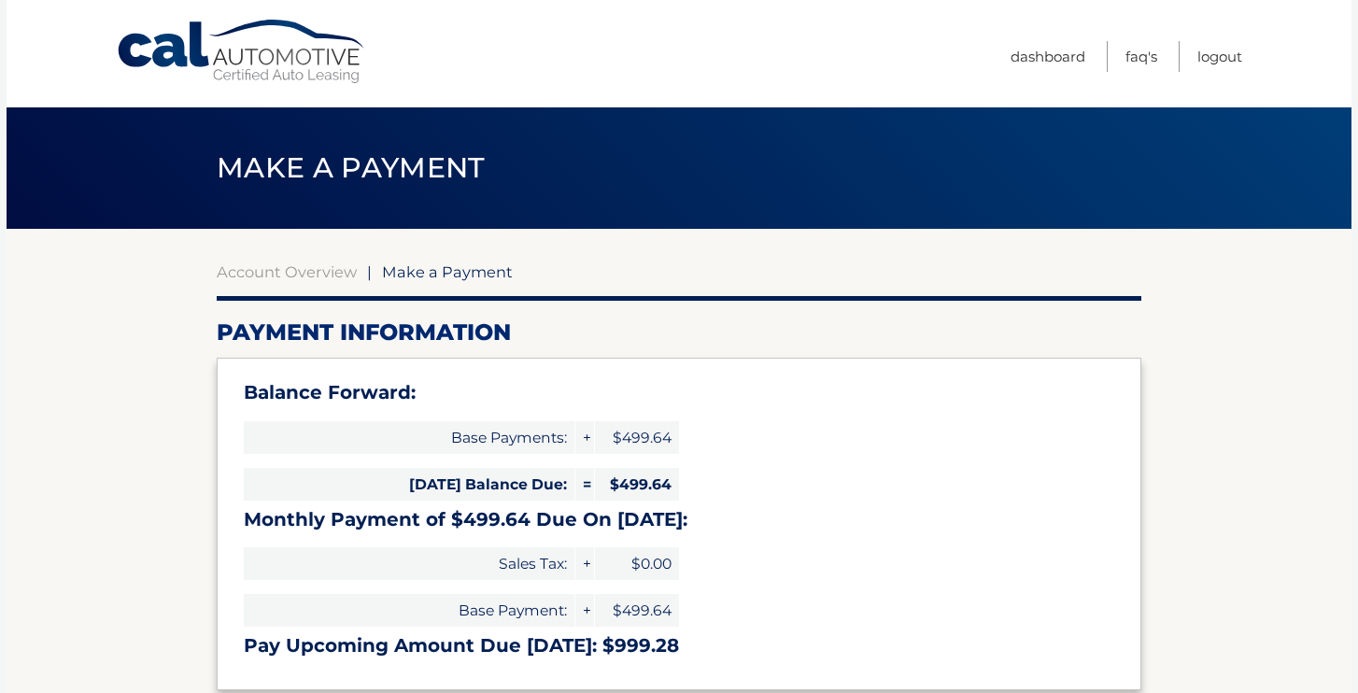
select select "NDdjN2YwMWYtYzEzYi00YjE0LThlYjAtNmVmMTdlODA5NWVl"
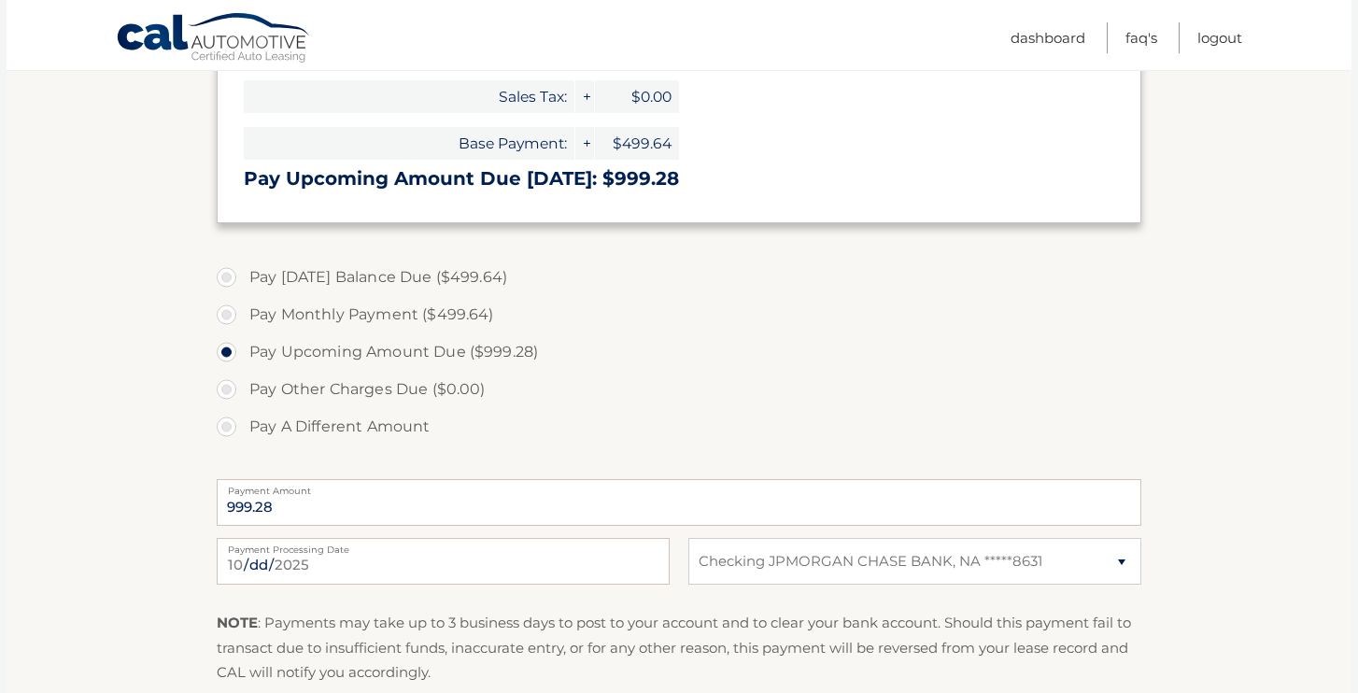
scroll to position [467, 0]
click at [515, 562] on input "2025-10-10" at bounding box center [443, 561] width 453 height 47
type input "2025-10-11"
click at [509, 602] on fieldset "Pay Today's Balance Due ($499.64) Pay Monthly Payment ($499.64) Pay Upcoming Am…" at bounding box center [679, 529] width 924 height 552
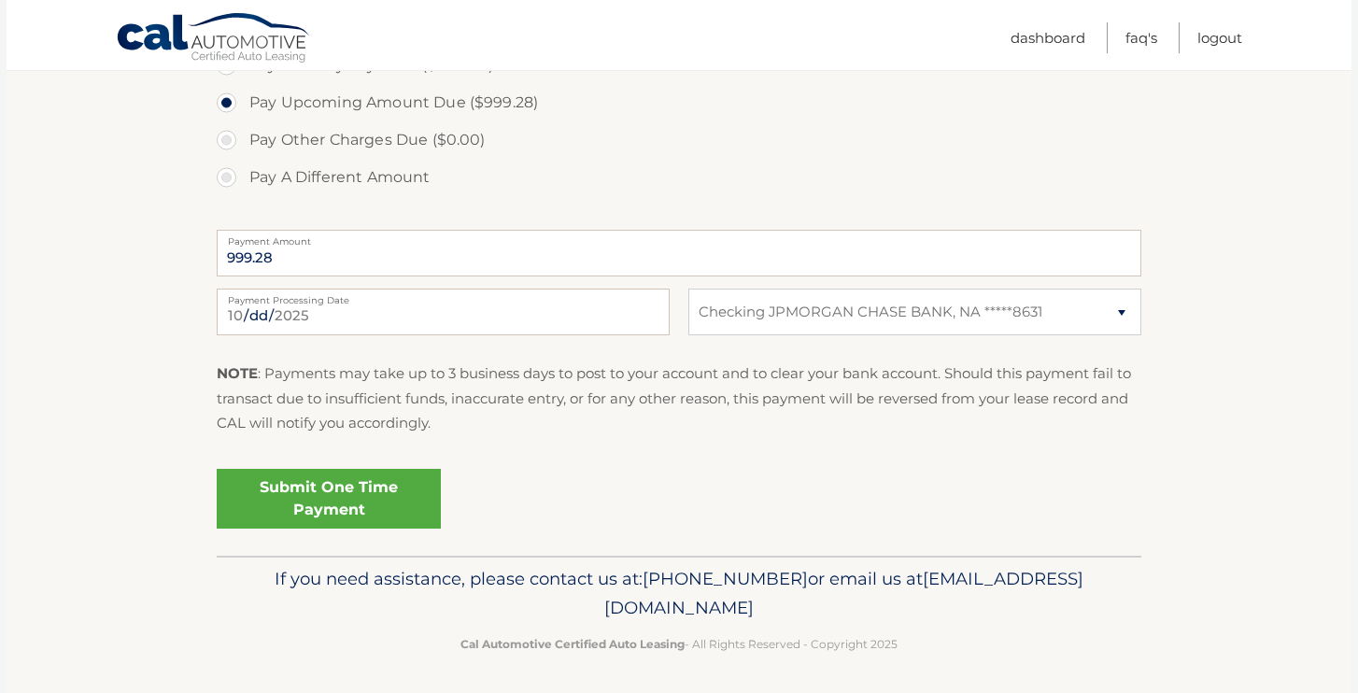
scroll to position [715, 0]
click at [356, 508] on link "Submit One Time Payment" at bounding box center [329, 500] width 224 height 60
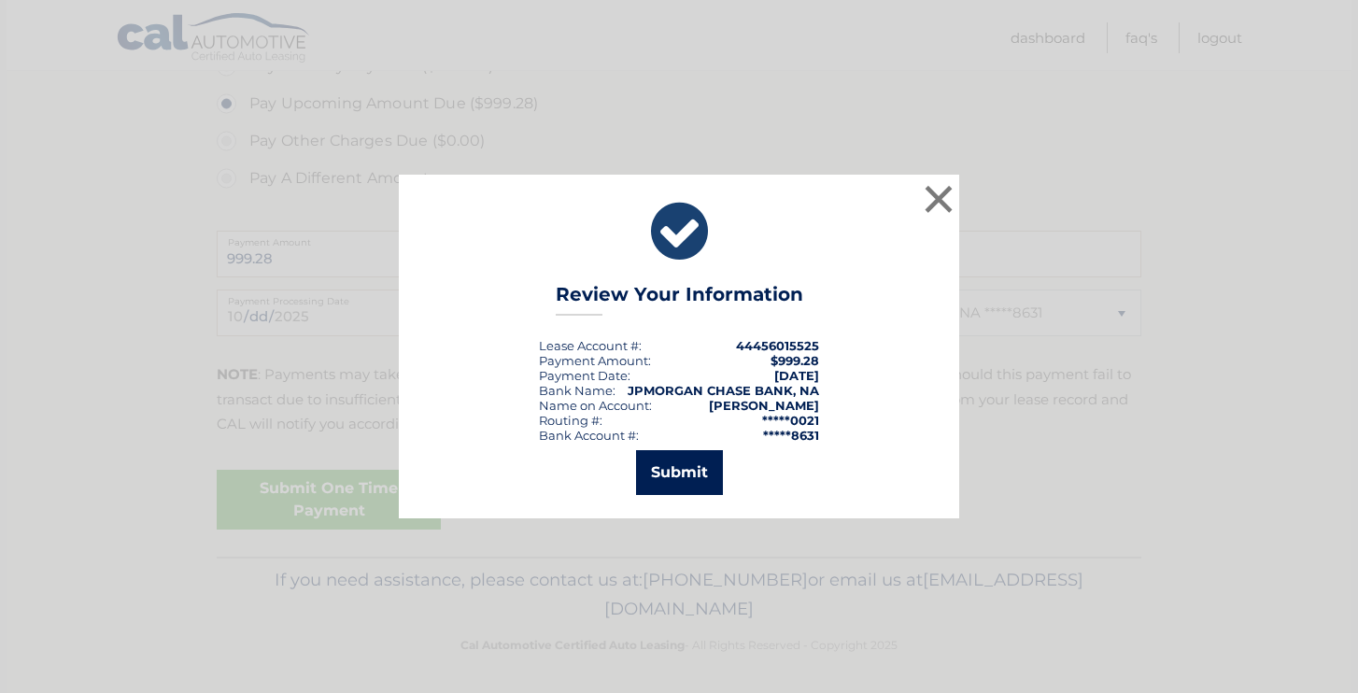
click at [686, 486] on button "Submit" at bounding box center [679, 472] width 87 height 45
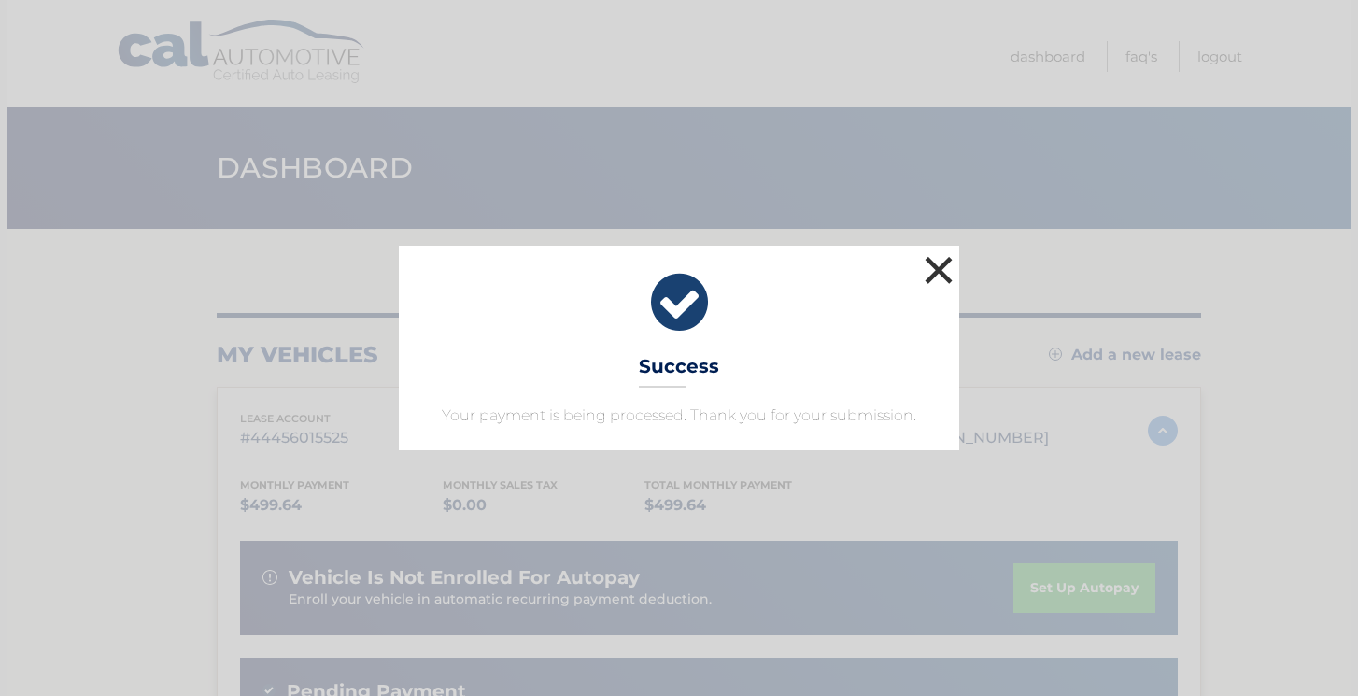
click at [926, 271] on button "×" at bounding box center [938, 269] width 37 height 37
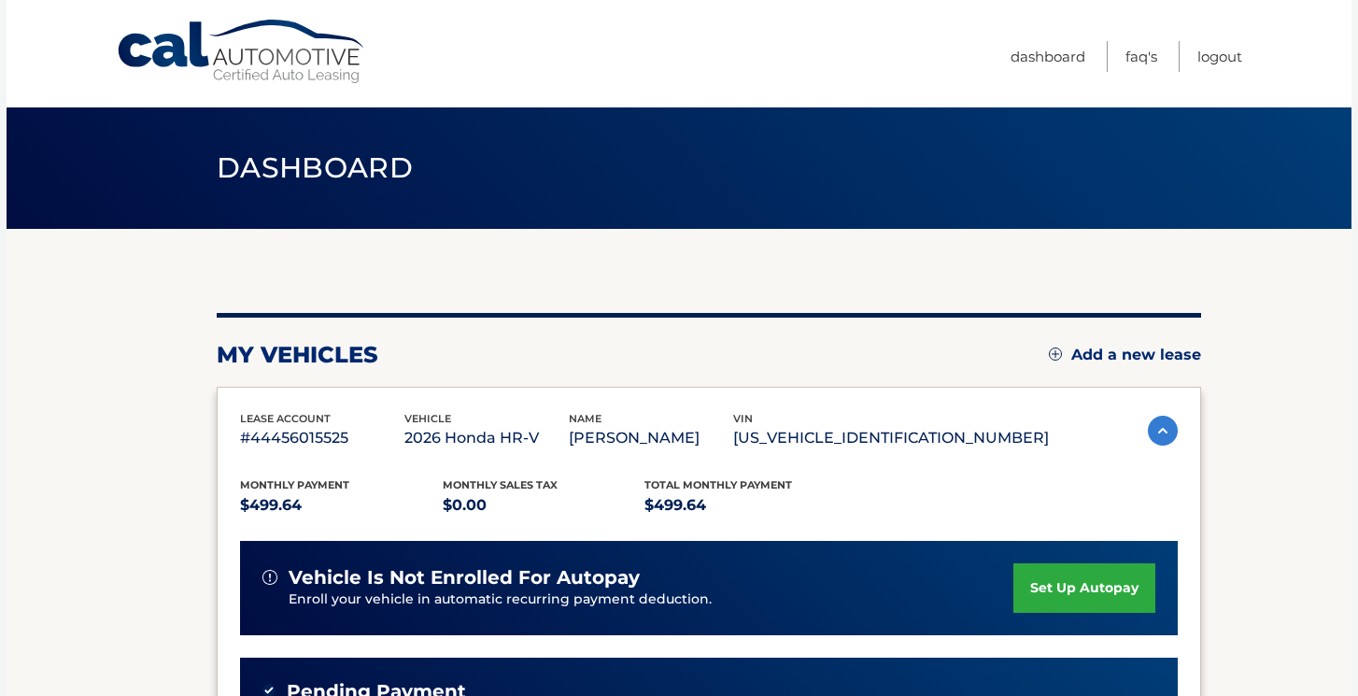
click at [1079, 569] on link "set up autopay" at bounding box center [1084, 587] width 142 height 49
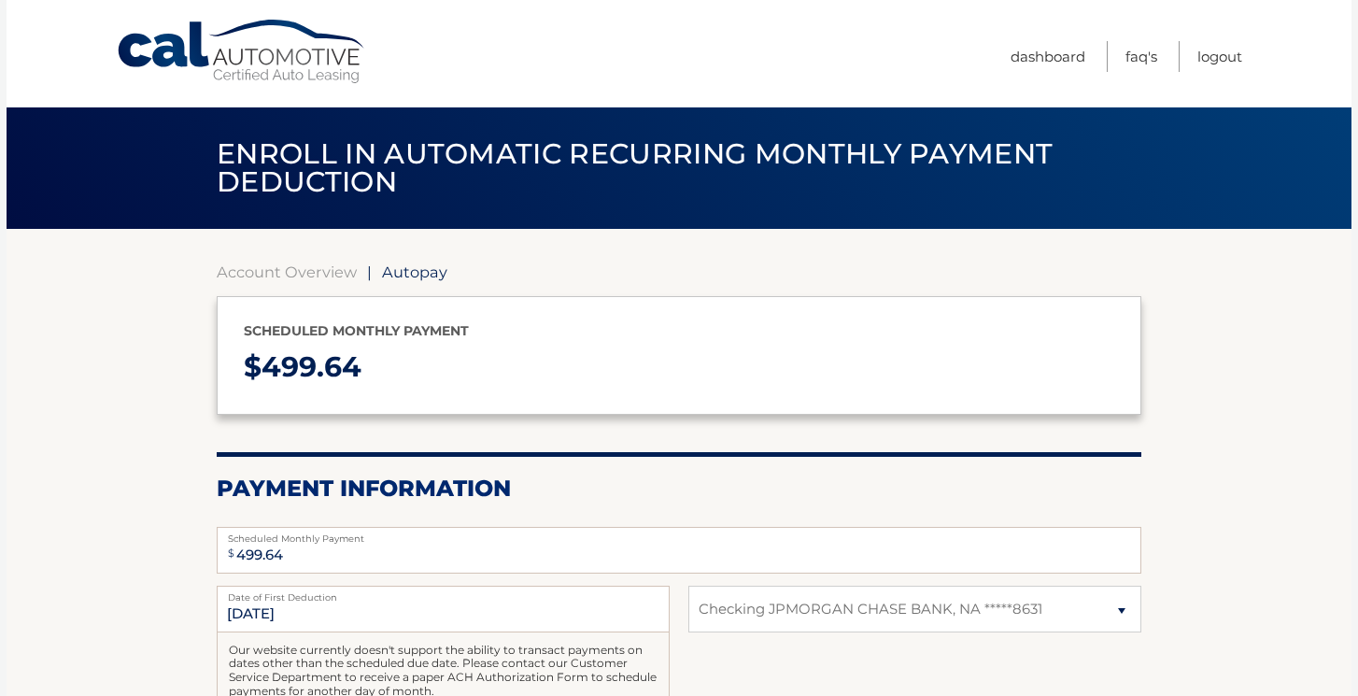
select select "NDdjN2YwMWYtYzEzYi00YjE0LThlYjAtNmVmMTdlODA5NWVl"
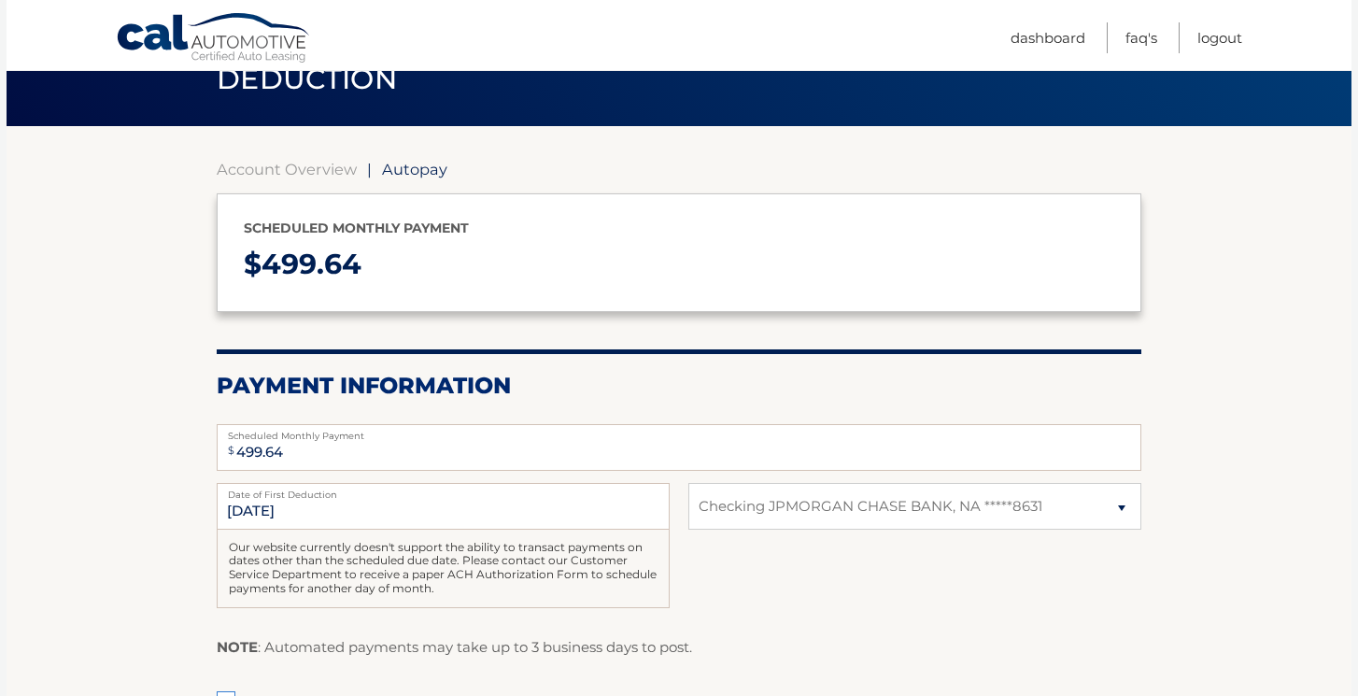
scroll to position [106, 0]
